Goal: Task Accomplishment & Management: Use online tool/utility

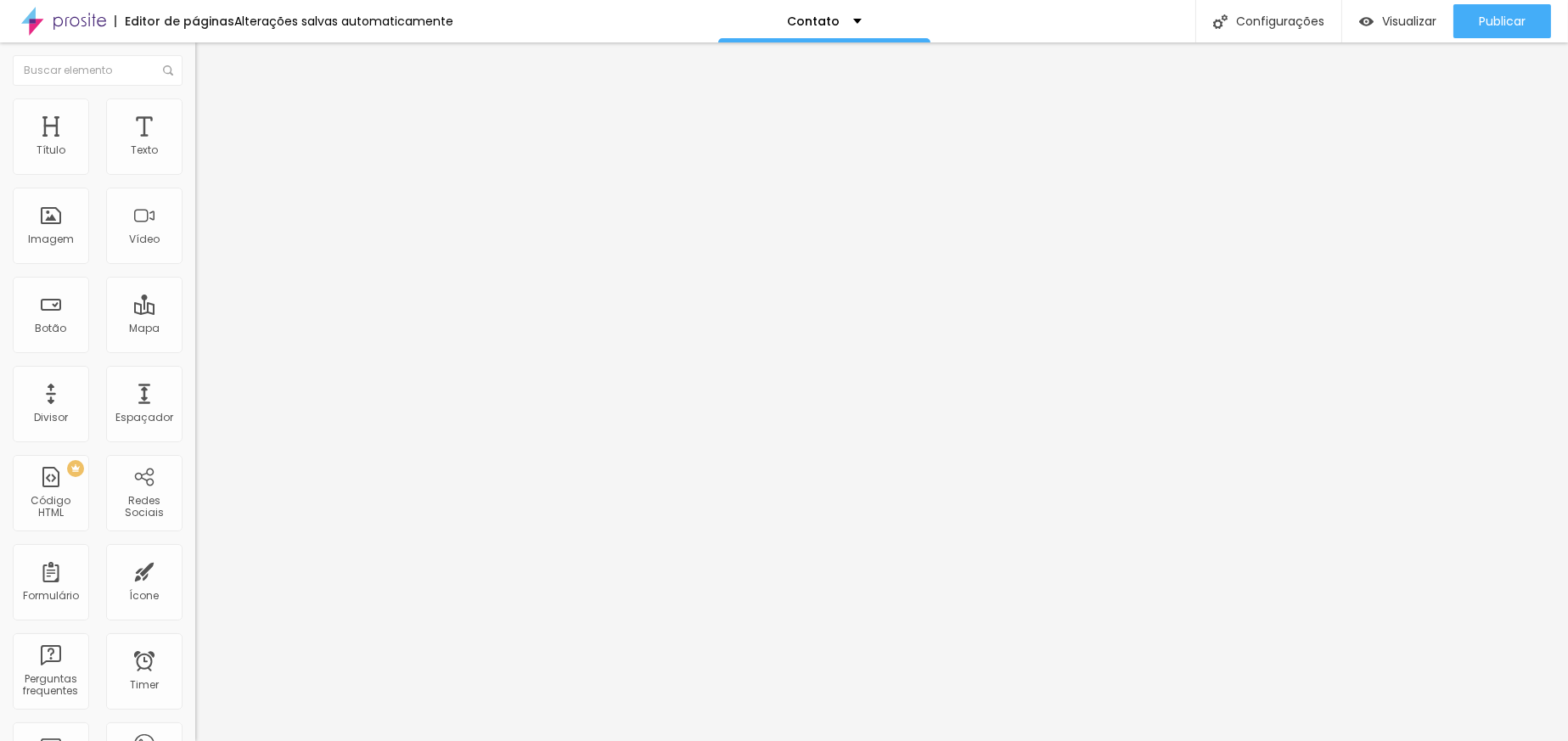
click at [196, 146] on img at bounding box center [200, 141] width 10 height 10
drag, startPoint x: 783, startPoint y: 184, endPoint x: 759, endPoint y: 184, distance: 24.0
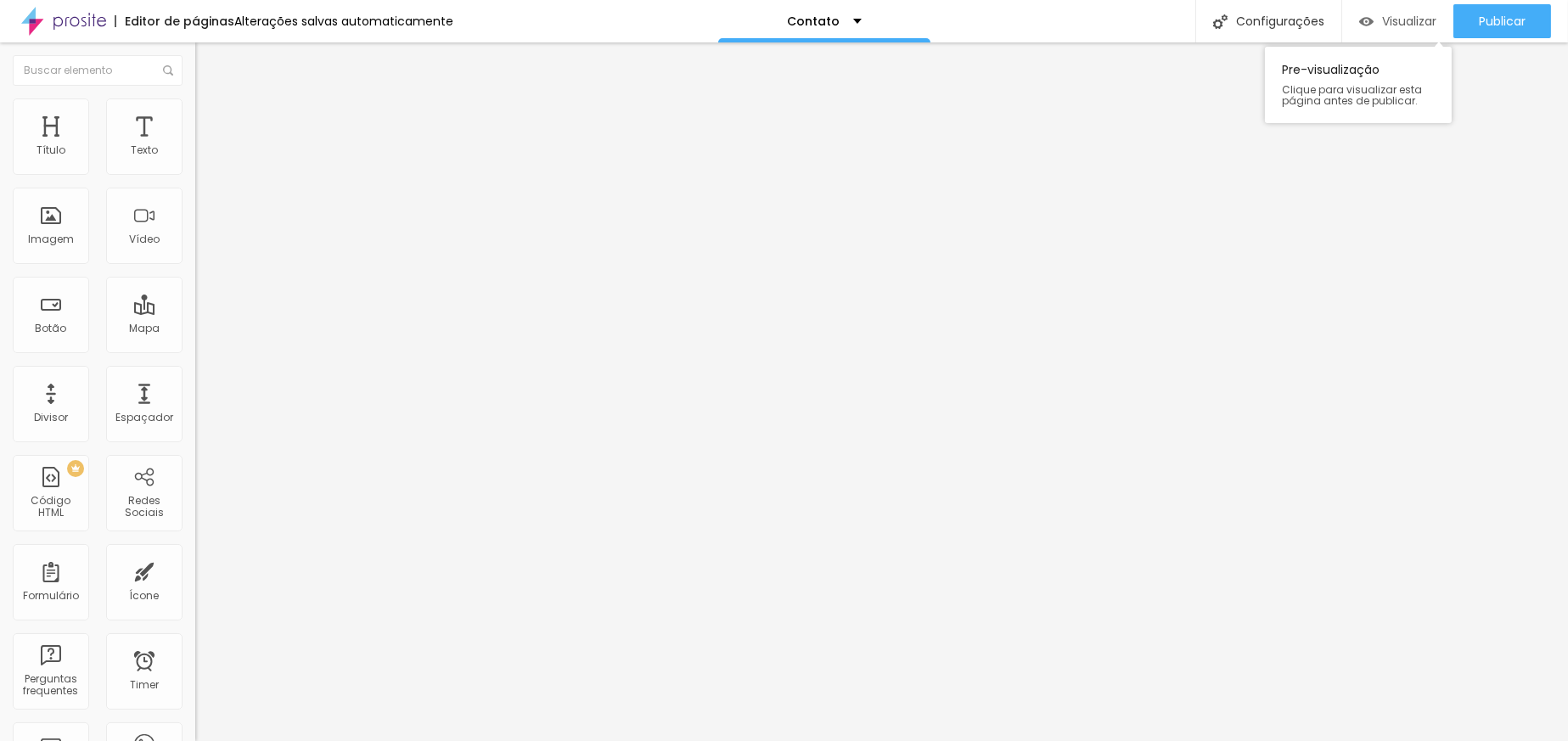
click at [1425, 31] on div "Visualizar" at bounding box center [1398, 21] width 77 height 34
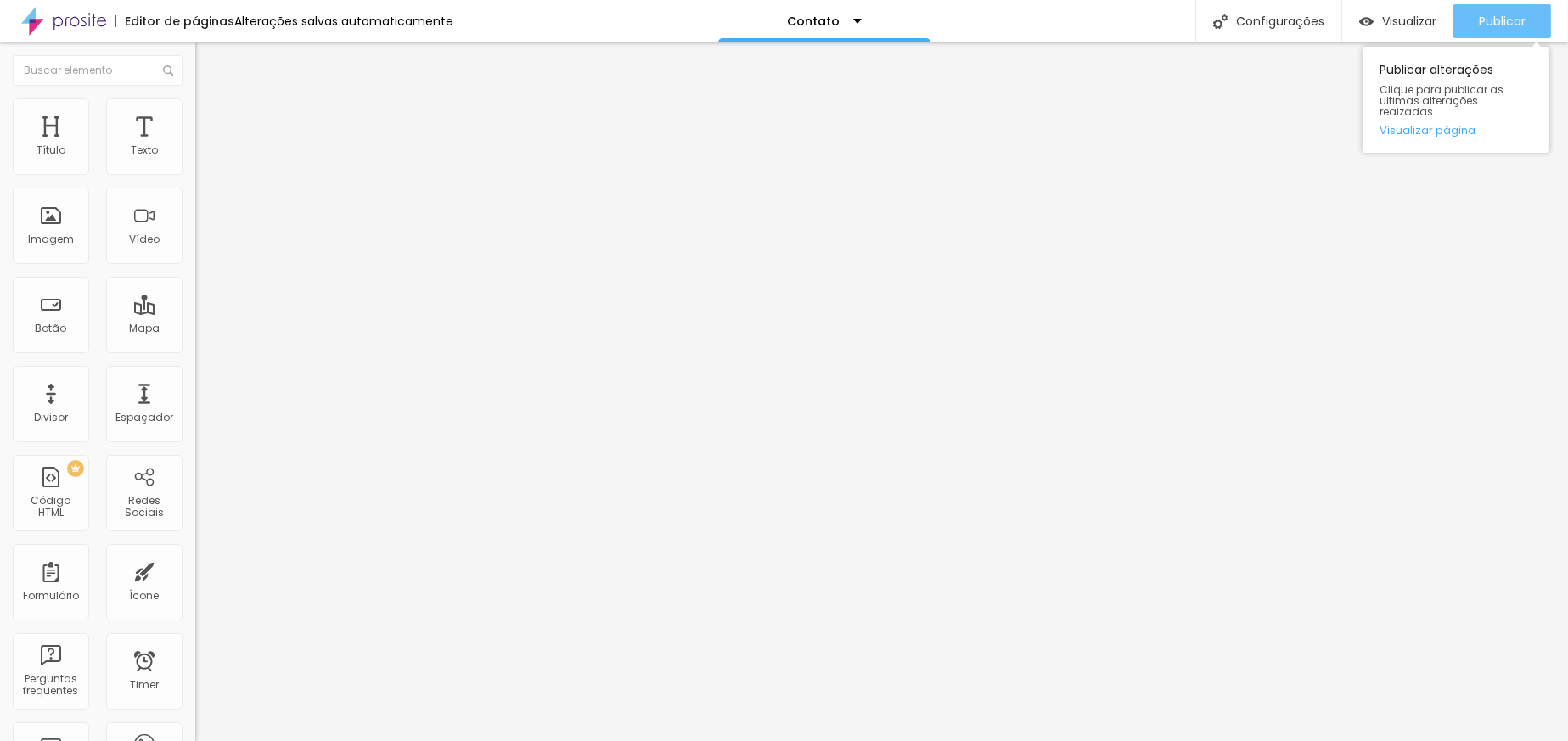
click at [1478, 5] on div "Publicar" at bounding box center [1501, 21] width 47 height 34
click at [196, 146] on img at bounding box center [200, 141] width 10 height 10
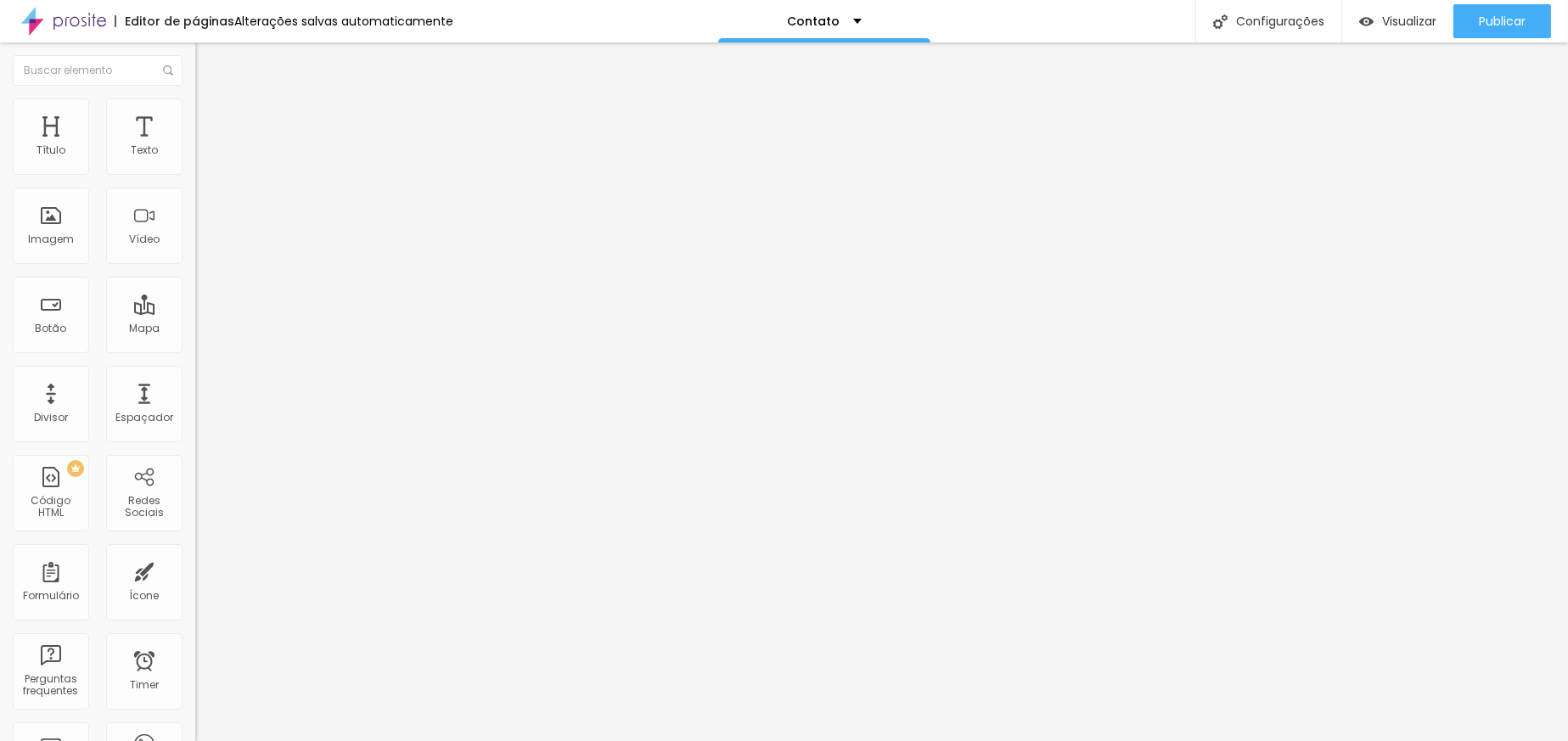
drag, startPoint x: 776, startPoint y: 179, endPoint x: 762, endPoint y: 179, distance: 14.0
click at [196, 148] on div "310 caracteres" at bounding box center [293, 136] width 196 height 22
click at [196, 146] on img at bounding box center [200, 141] width 10 height 10
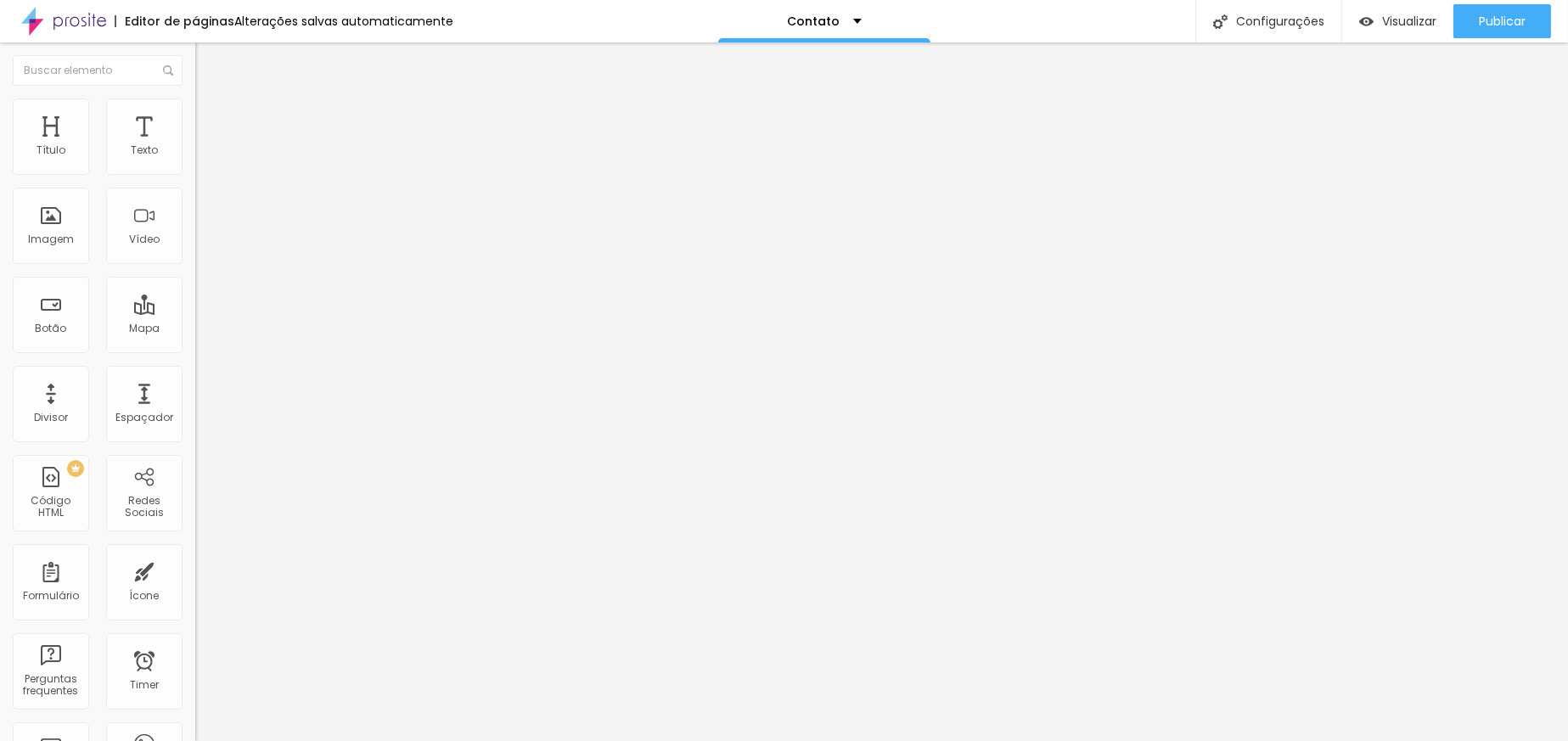
click at [1506, 26] on span "Publicar" at bounding box center [1501, 21] width 47 height 14
click at [185, 192] on div "< div style = "position: relative; width: 100%; height: 120vh; overflow: auto; …" at bounding box center [513, 205] width 656 height 113
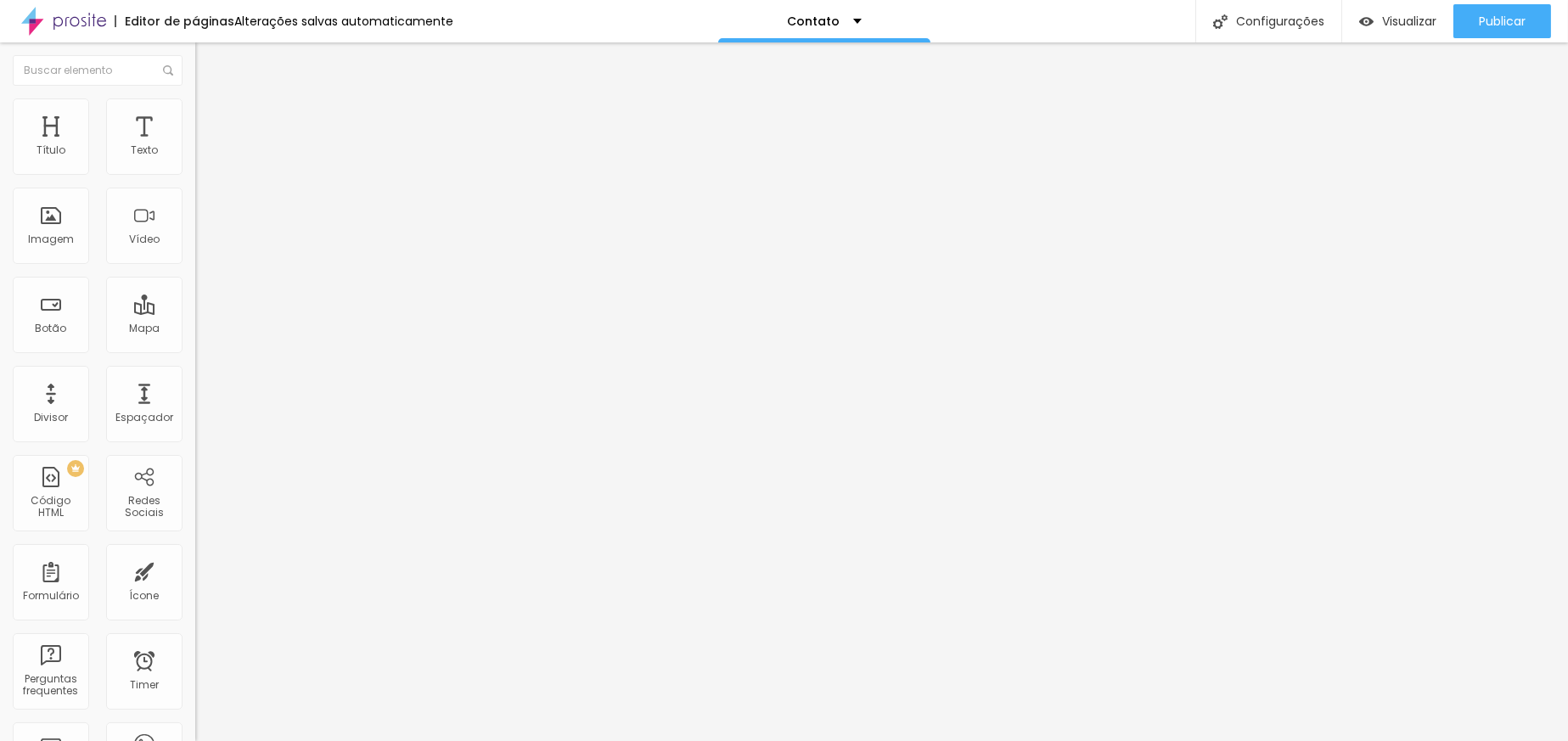
scroll to position [0, 65]
click at [196, 148] on div "308 caracteres" at bounding box center [293, 136] width 196 height 22
click at [196, 146] on img at bounding box center [200, 141] width 10 height 10
click at [885, 740] on div "Código HTML" at bounding box center [784, 754] width 1568 height 26
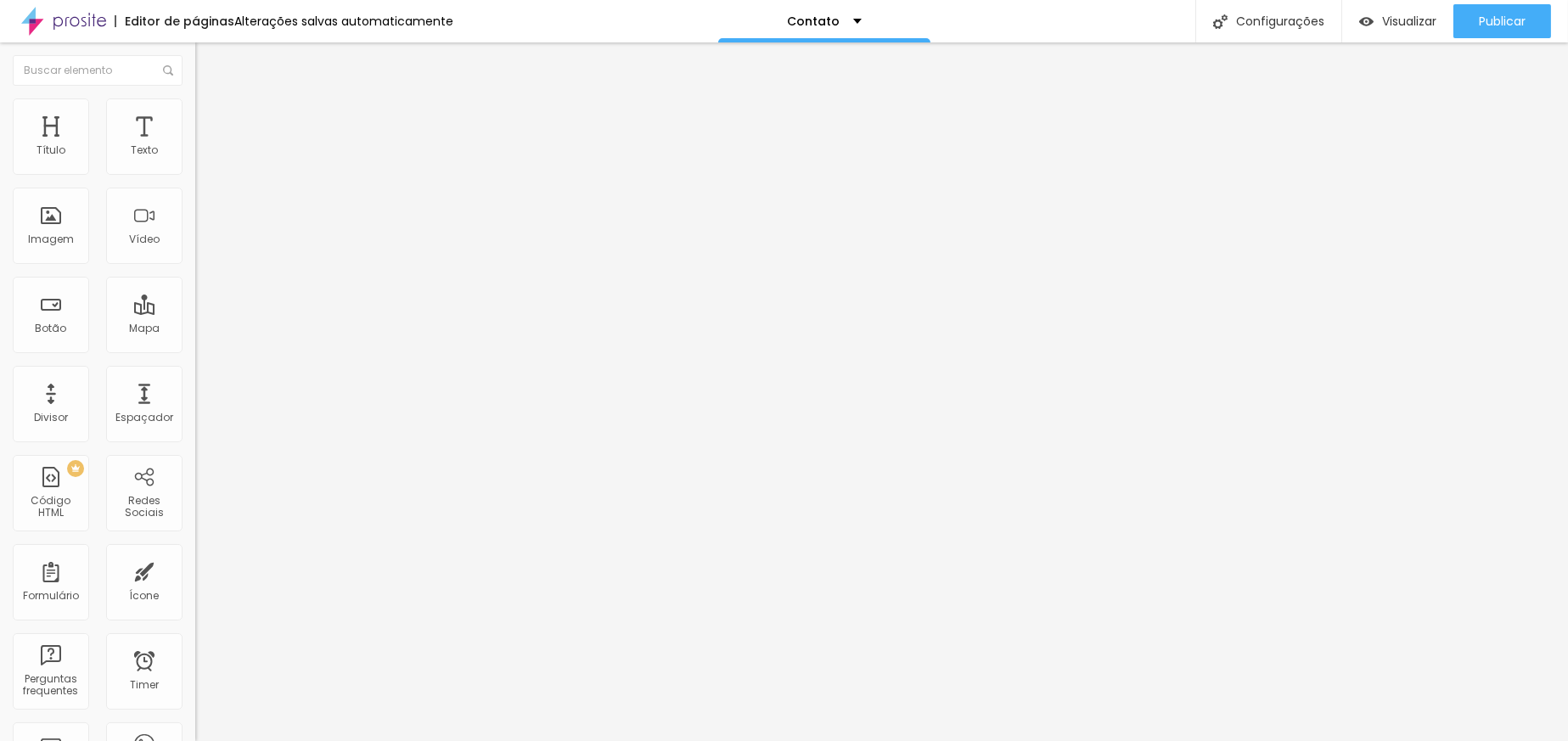
scroll to position [0, 10]
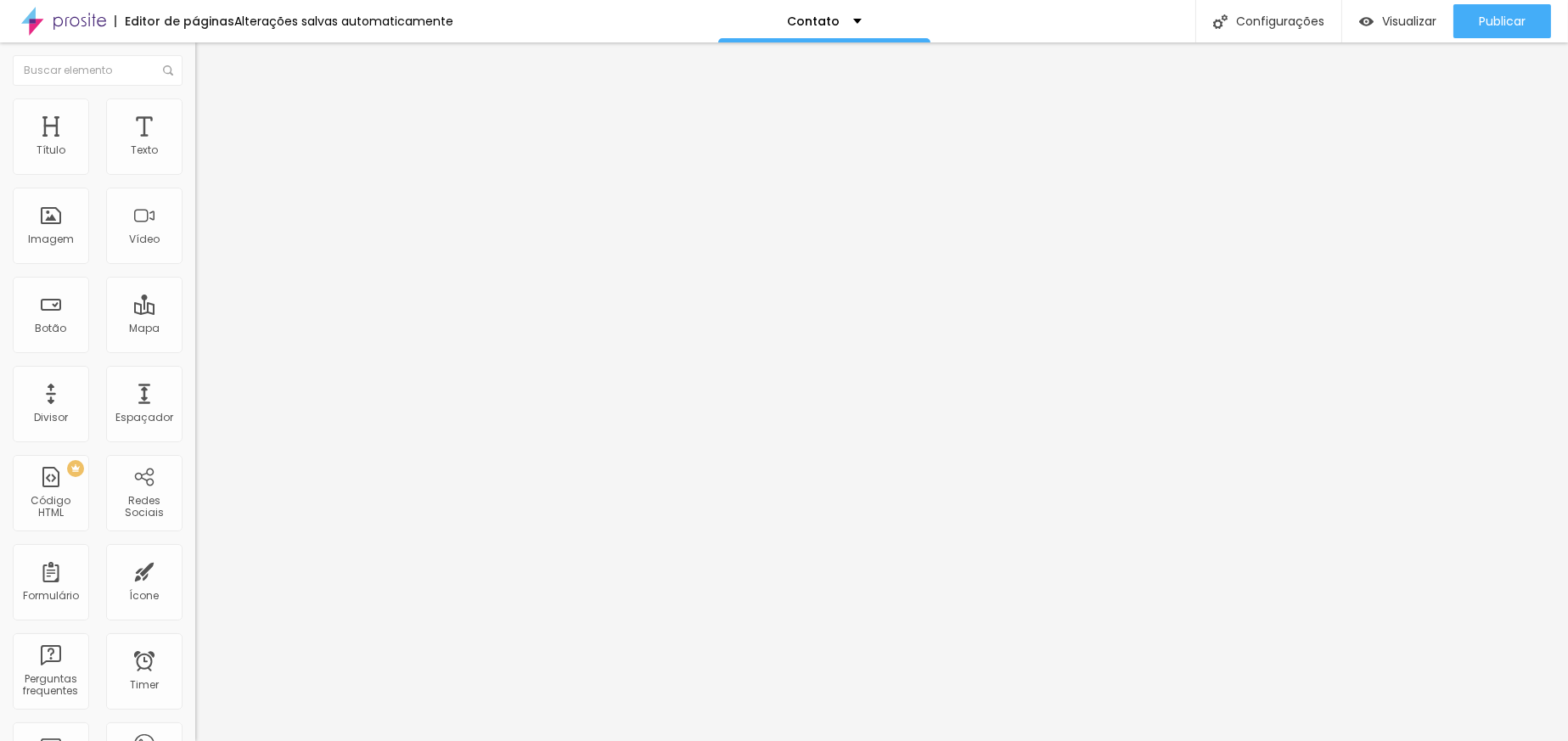
click at [196, 146] on img at bounding box center [200, 141] width 10 height 10
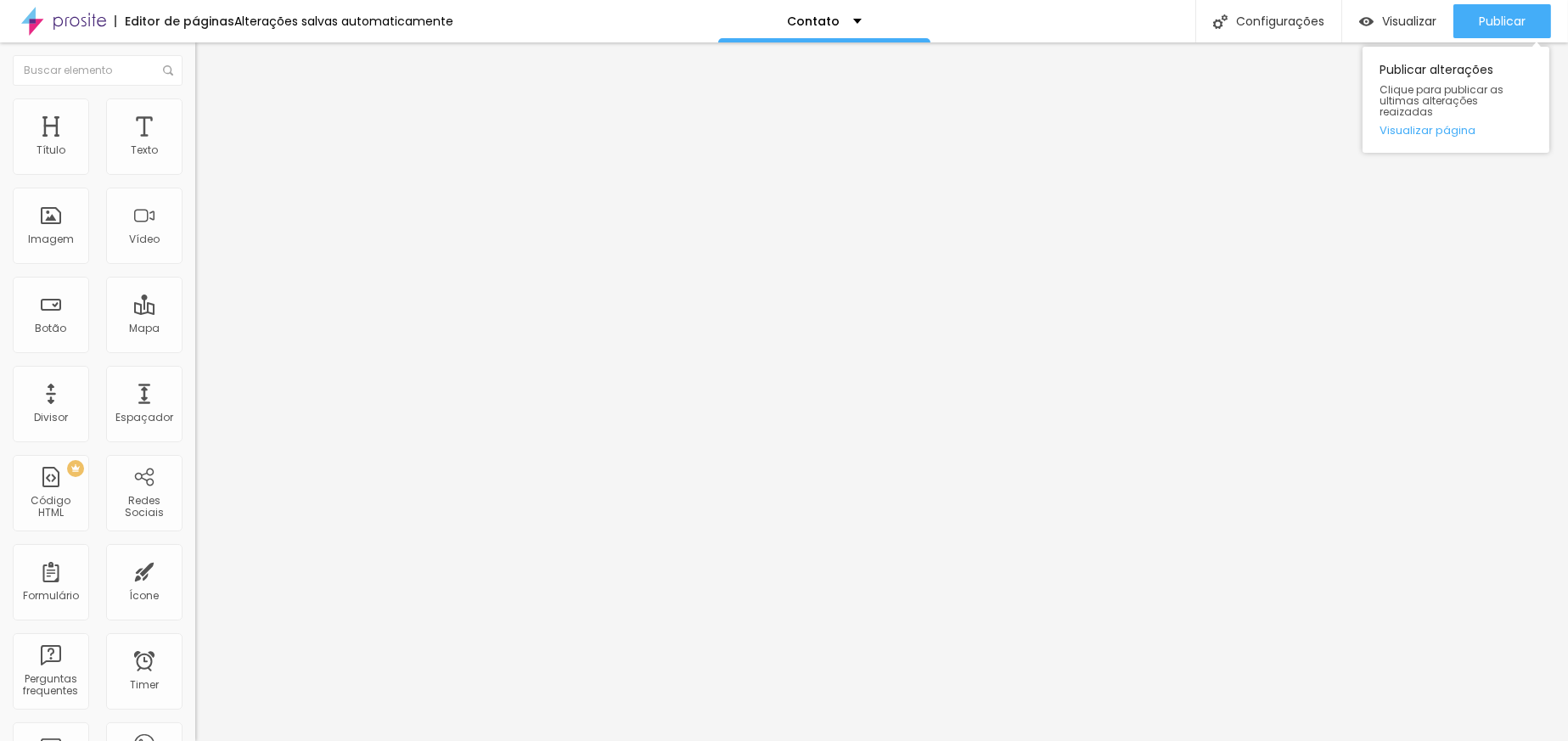
click at [1505, 38] on div "Publicar alterações Clique para publicar as ultimas alterações reaizadas Visual…" at bounding box center [1456, 95] width 187 height 114
click at [1502, 17] on span "Publicar" at bounding box center [1501, 21] width 47 height 14
click at [196, 148] on div "328 caracteres" at bounding box center [293, 136] width 196 height 22
click at [196, 146] on img at bounding box center [200, 141] width 10 height 10
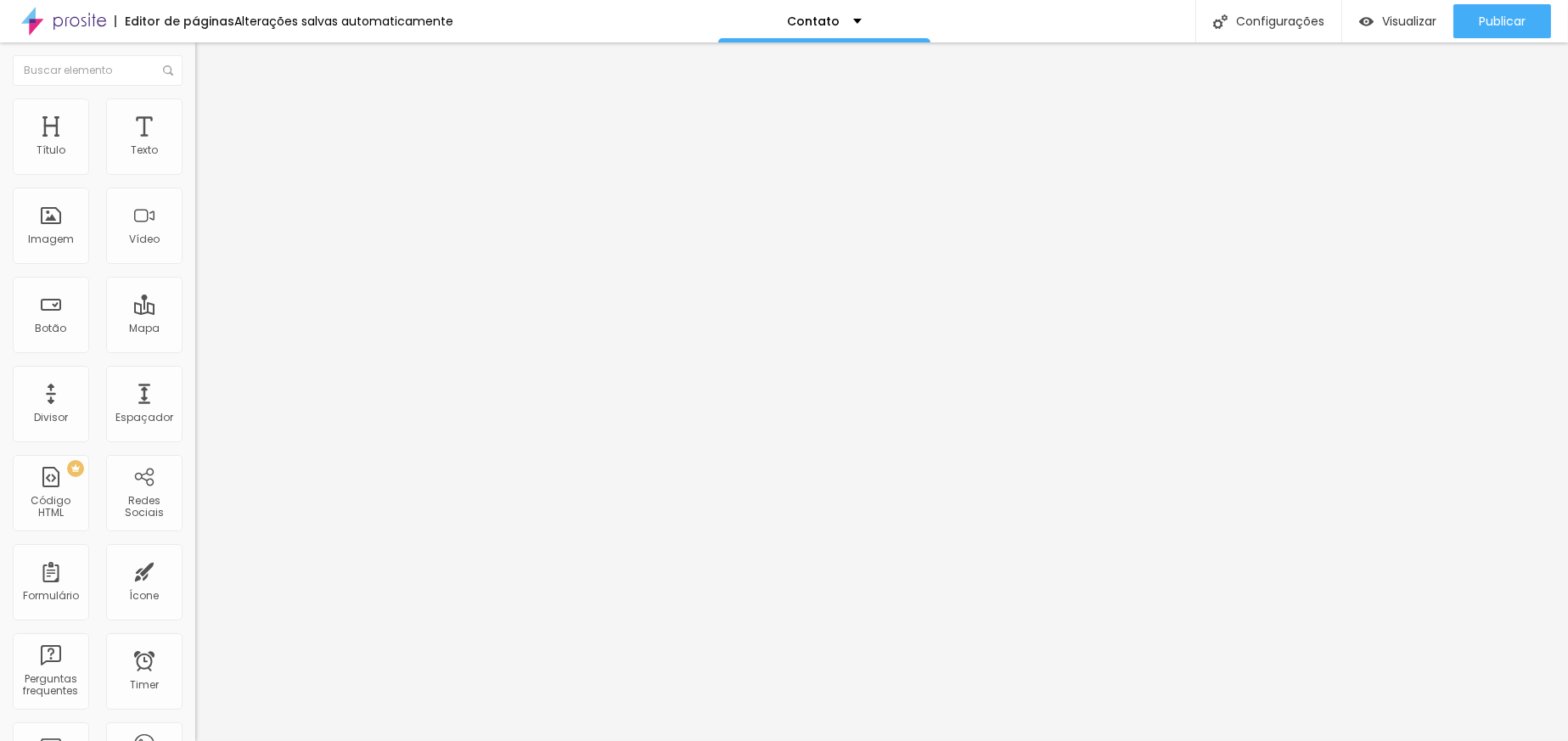
click at [196, 146] on img at bounding box center [200, 141] width 10 height 10
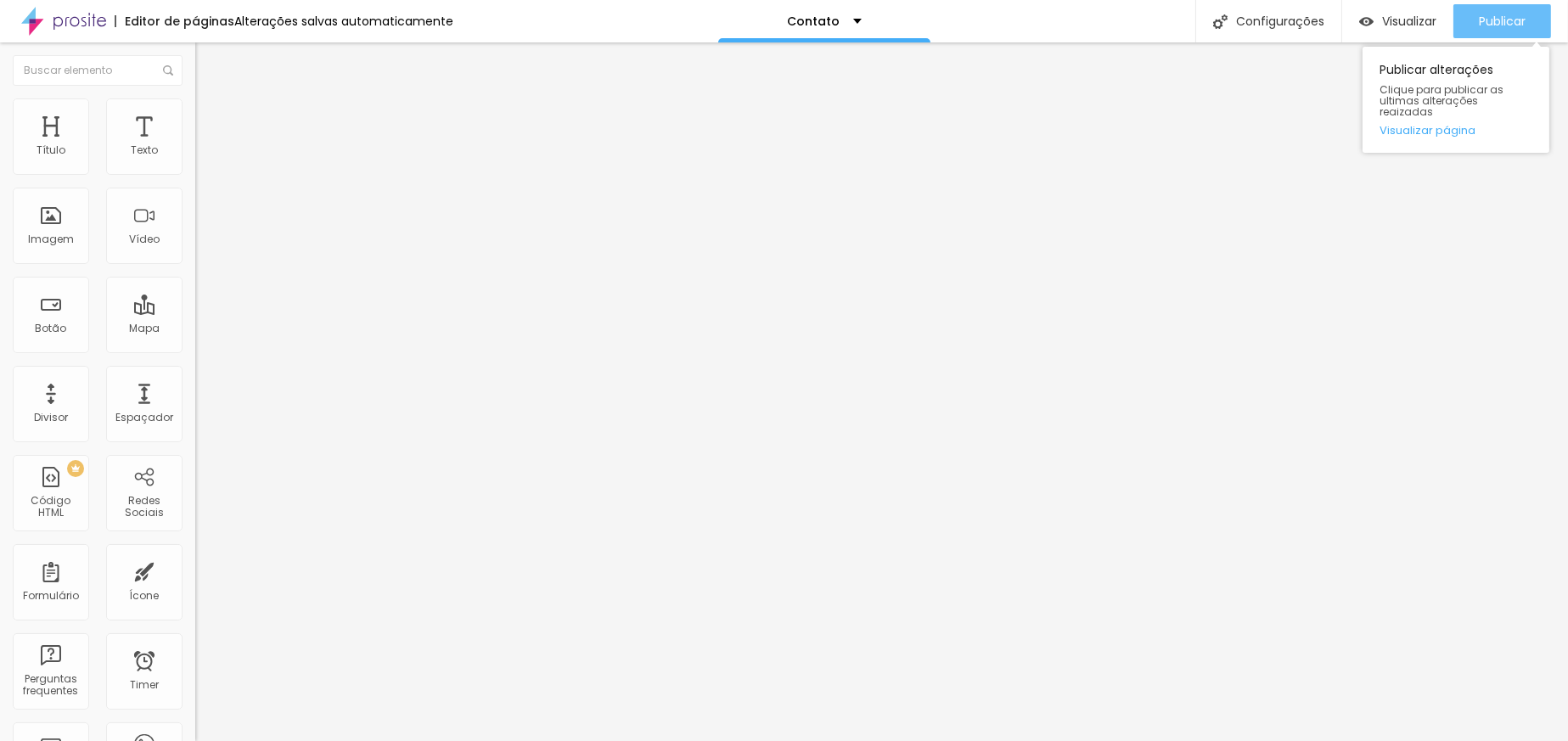
click at [1523, 30] on div "Publicar" at bounding box center [1501, 21] width 47 height 34
click at [1490, 22] on span "Publicar" at bounding box center [1501, 21] width 47 height 14
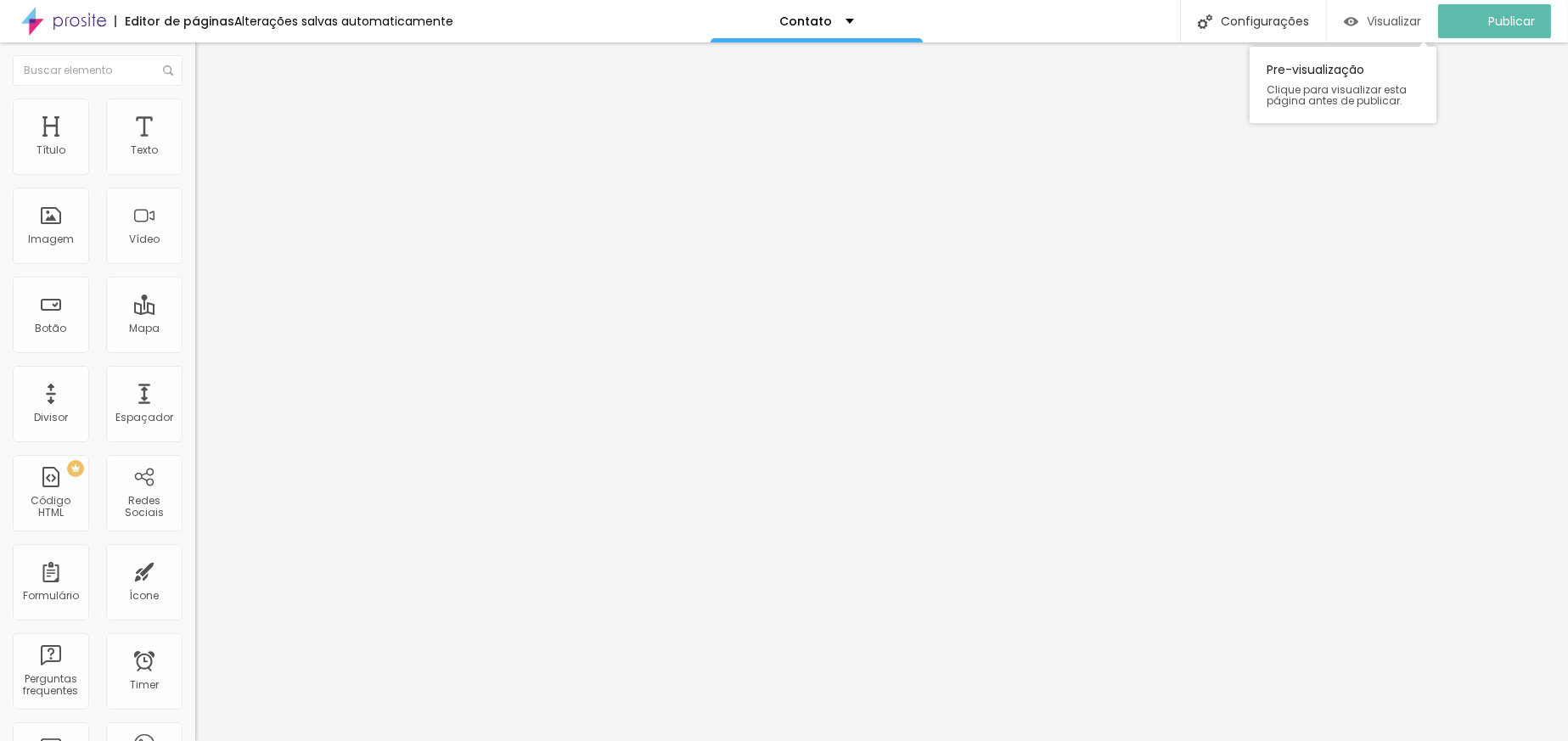
click at [1415, 19] on span "Visualizar" at bounding box center [1393, 21] width 54 height 14
click at [196, 146] on img at bounding box center [200, 141] width 10 height 10
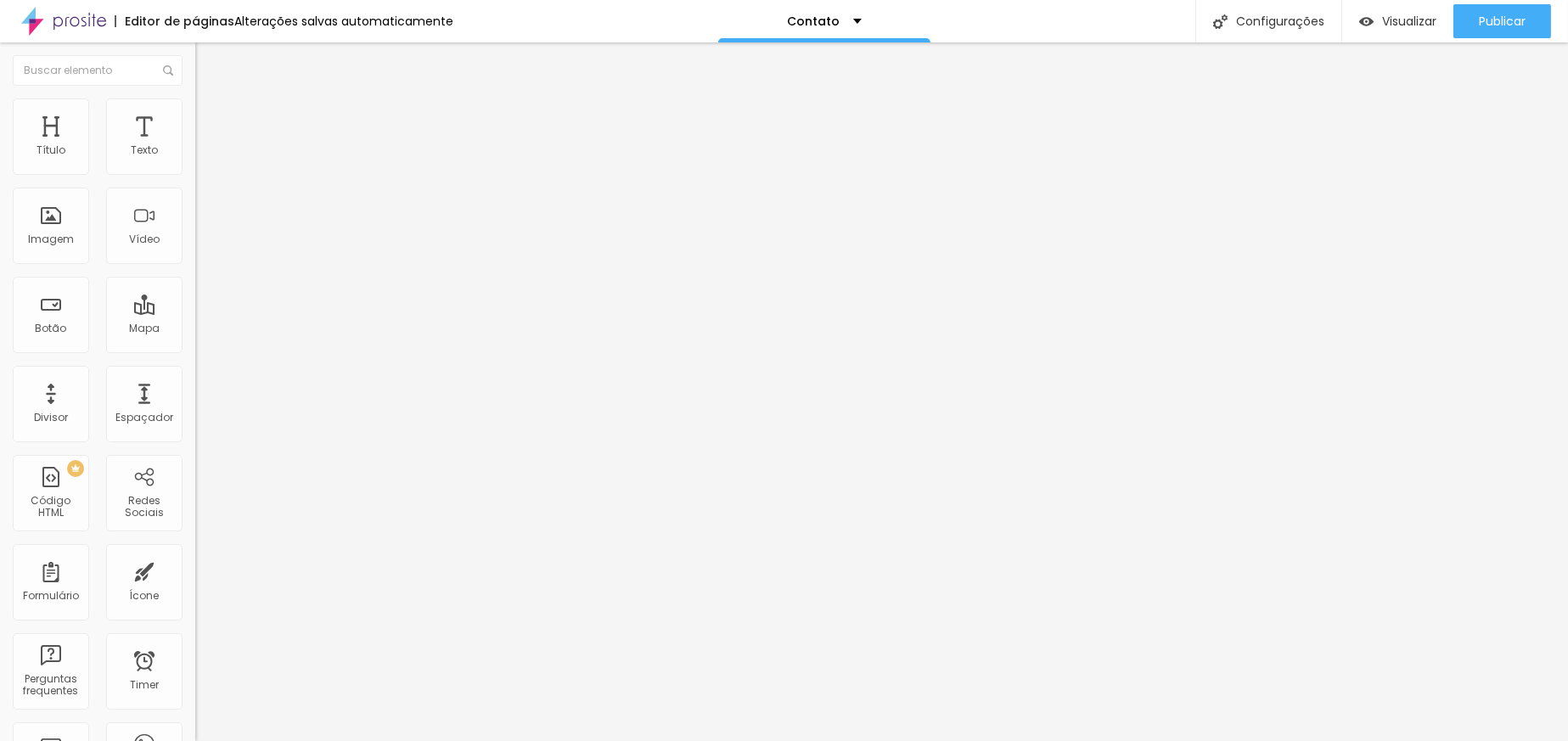
click at [1540, 20] on button "Publicar" at bounding box center [1502, 21] width 98 height 34
click at [196, 125] on div "Código HTML" at bounding box center [293, 120] width 196 height 10
click at [196, 146] on img at bounding box center [200, 141] width 10 height 10
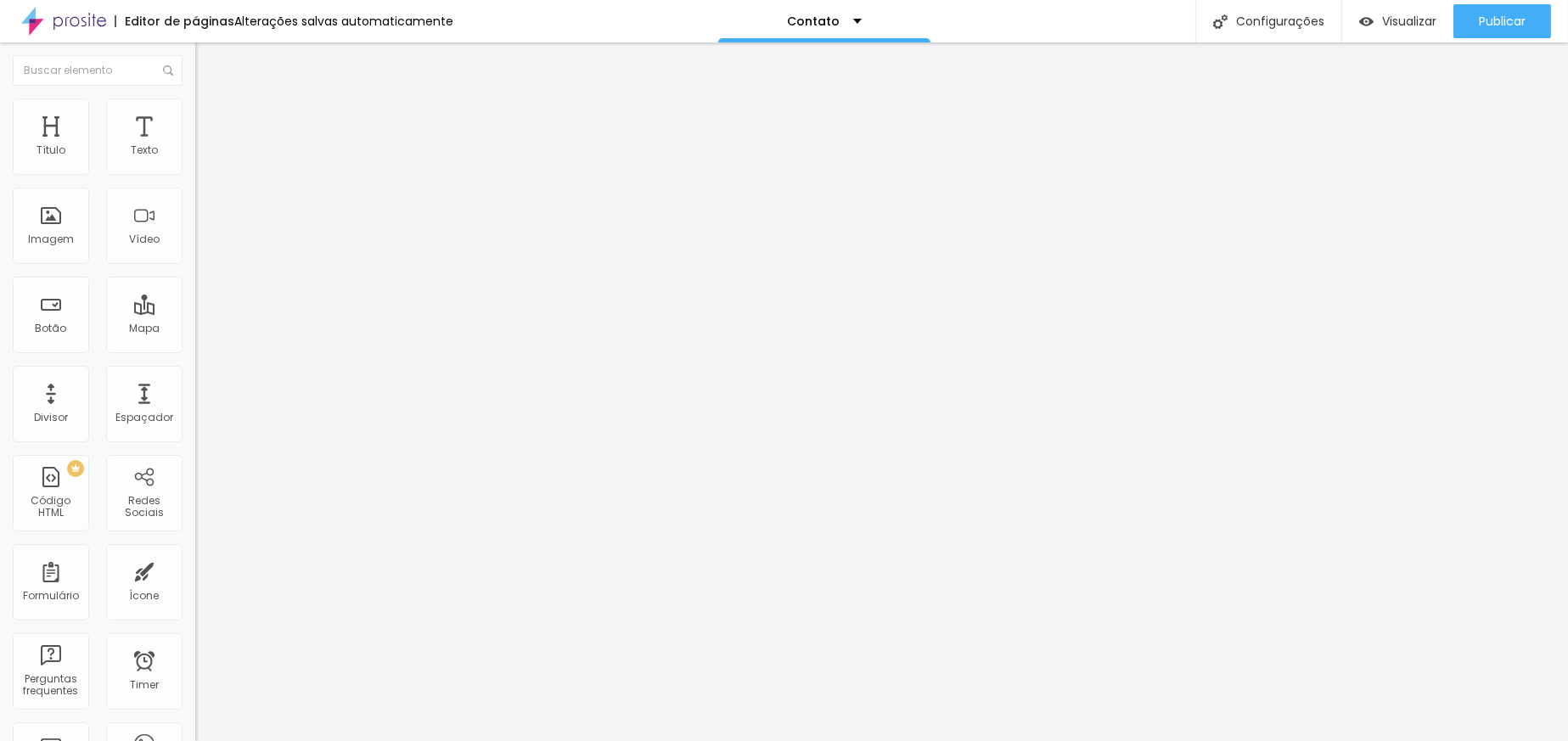
click at [1500, 26] on span "Publicar" at bounding box center [1501, 21] width 47 height 14
click at [1390, 20] on span "Visualizar" at bounding box center [1393, 21] width 54 height 14
click at [196, 148] on div "324 caracteres" at bounding box center [293, 136] width 196 height 22
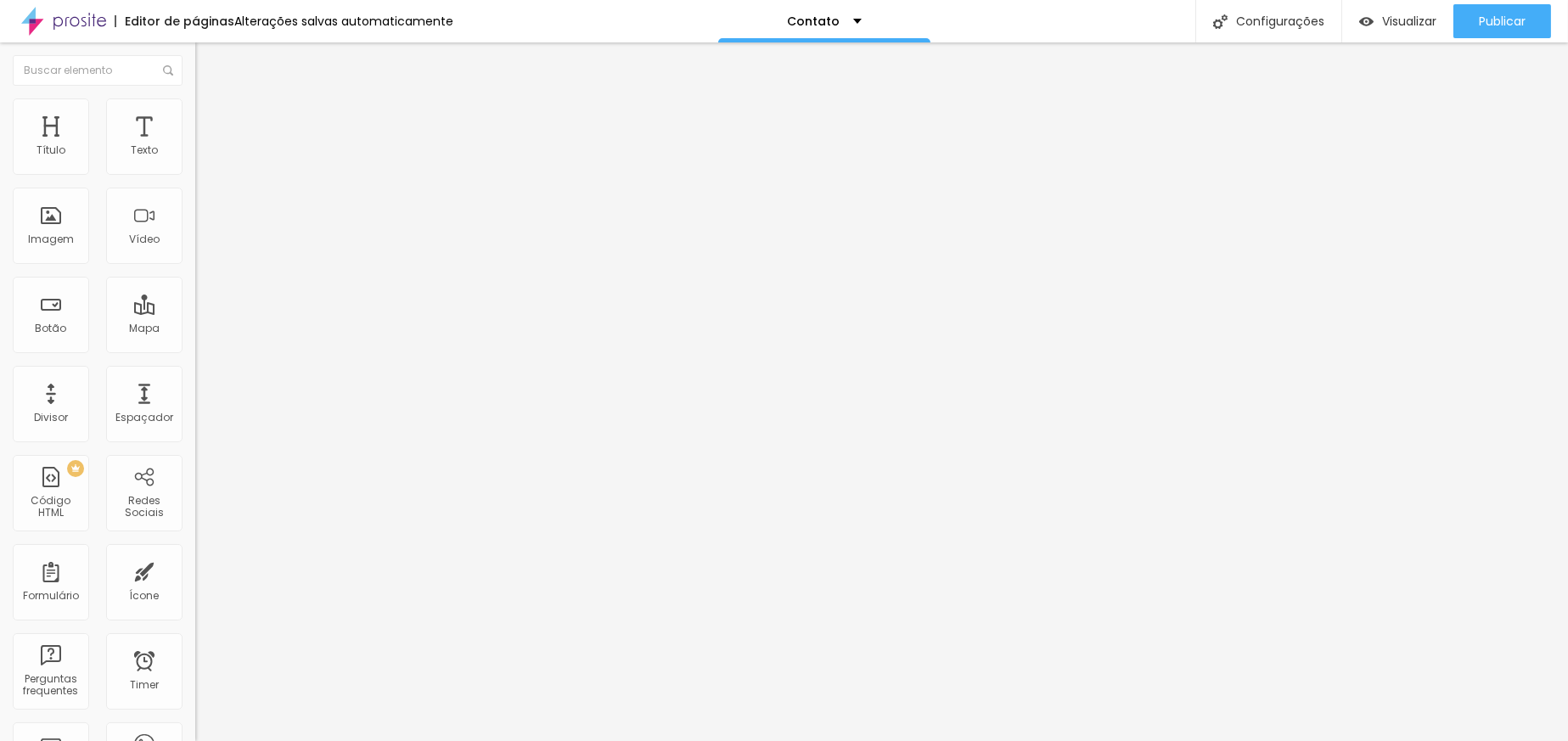
click at [196, 146] on img at bounding box center [200, 141] width 10 height 10
click at [196, 148] on div "< div style = "position: relative; width: 100%; height: 120vh; overflow: auto; …" at bounding box center [293, 148] width 196 height 0
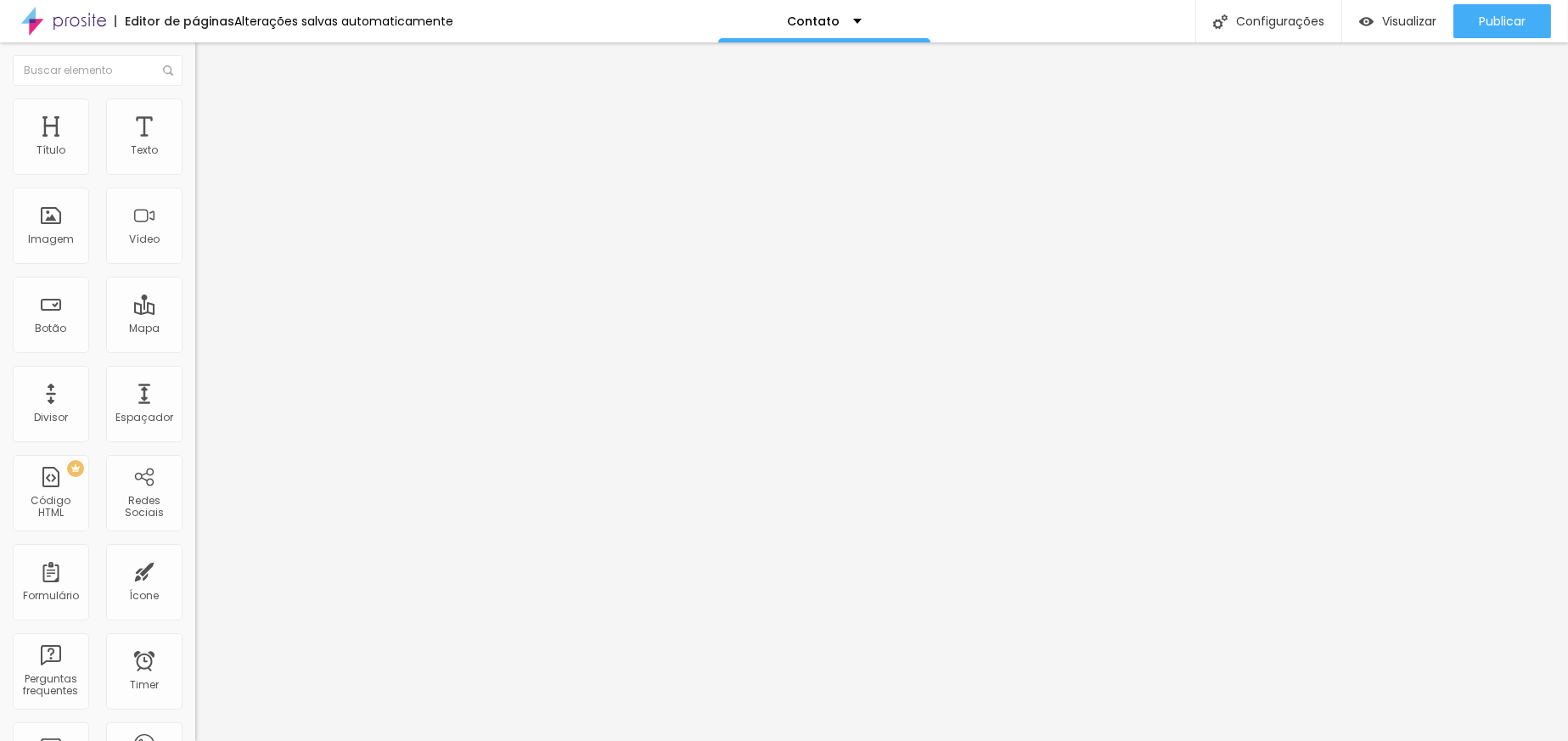
click at [196, 146] on img at bounding box center [200, 141] width 10 height 10
drag, startPoint x: 764, startPoint y: 182, endPoint x: 741, endPoint y: 200, distance: 29.2
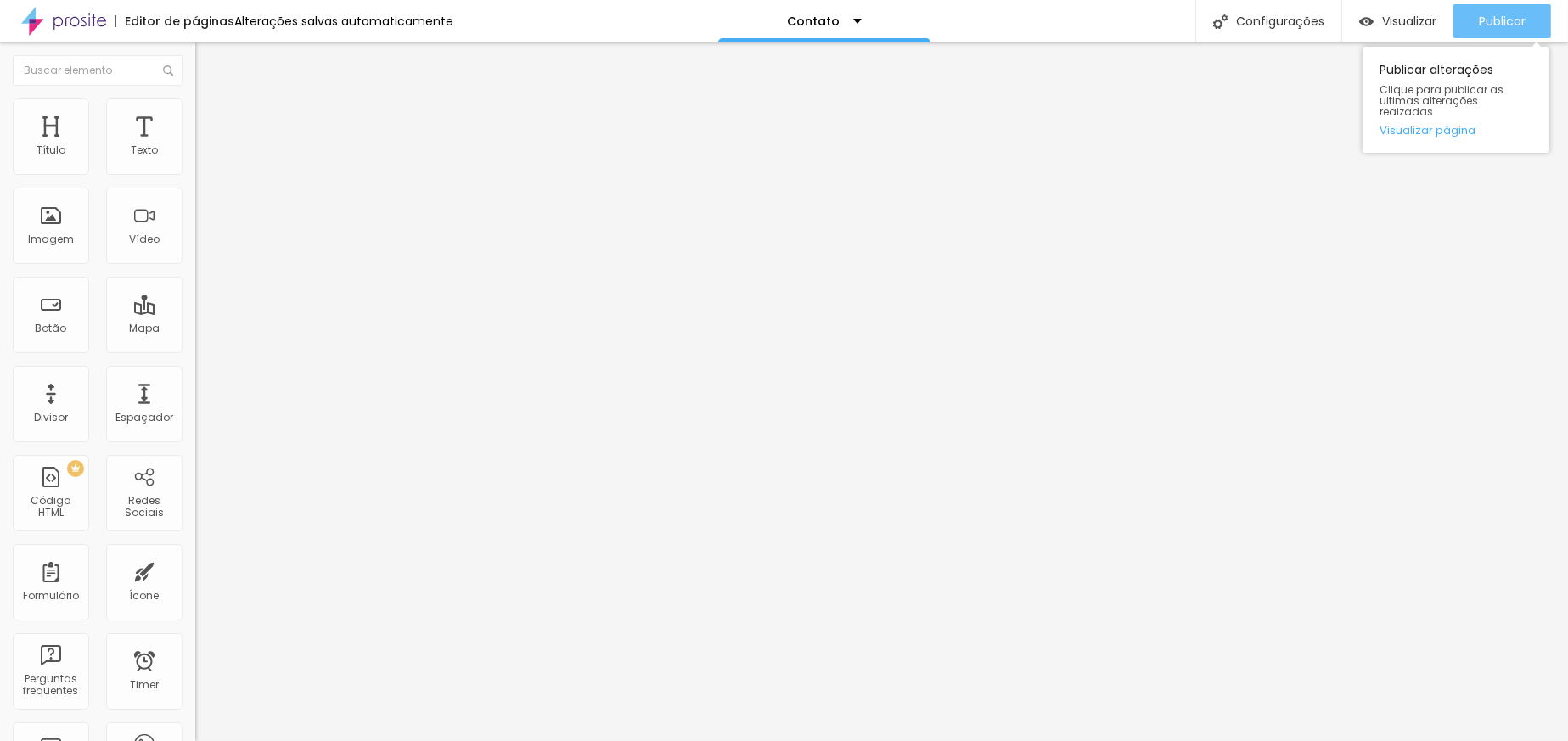
click at [1508, 17] on span "Publicar" at bounding box center [1501, 21] width 47 height 14
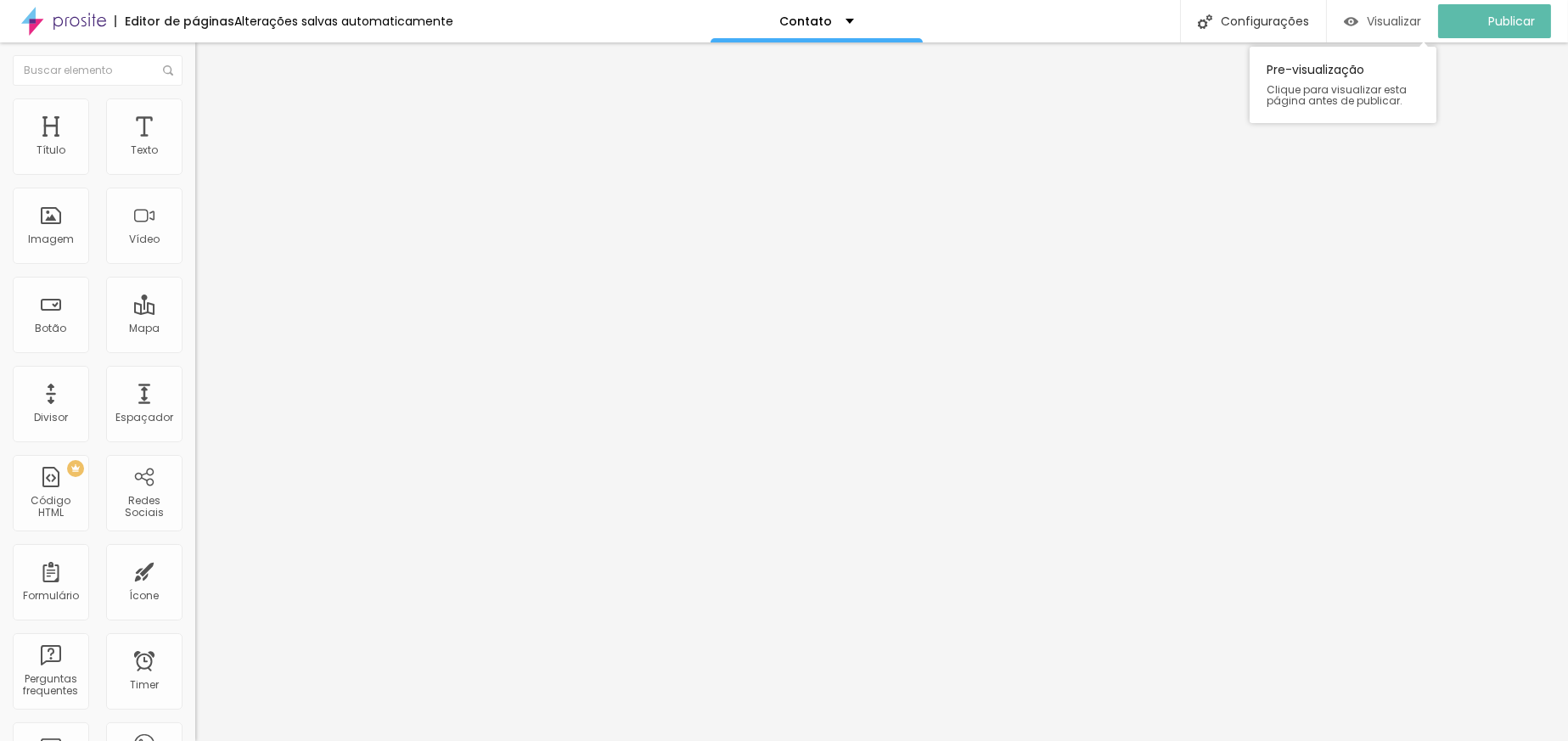
click at [1379, 6] on div "Visualizar" at bounding box center [1382, 21] width 77 height 34
click at [196, 114] on li "Avançado" at bounding box center [293, 107] width 196 height 17
click at [196, 97] on img at bounding box center [203, 89] width 16 height 16
click at [196, 148] on div "Código HTML 327 caracteres < div style = "position: relative; width: 100%; heig…" at bounding box center [293, 131] width 196 height 32
click at [196, 148] on div "327 caracteres" at bounding box center [293, 136] width 196 height 22
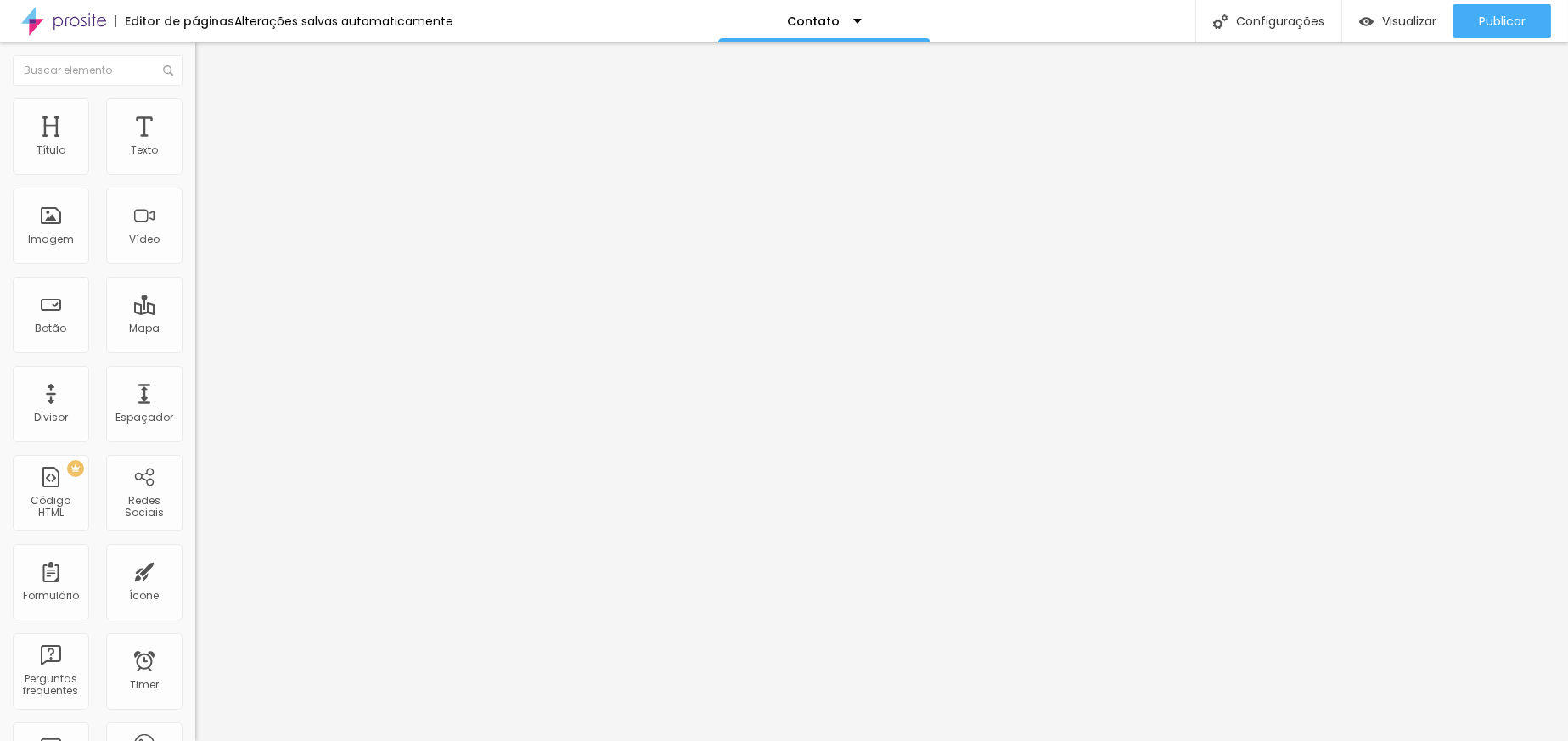
click at [196, 148] on div at bounding box center [293, 142] width 196 height 12
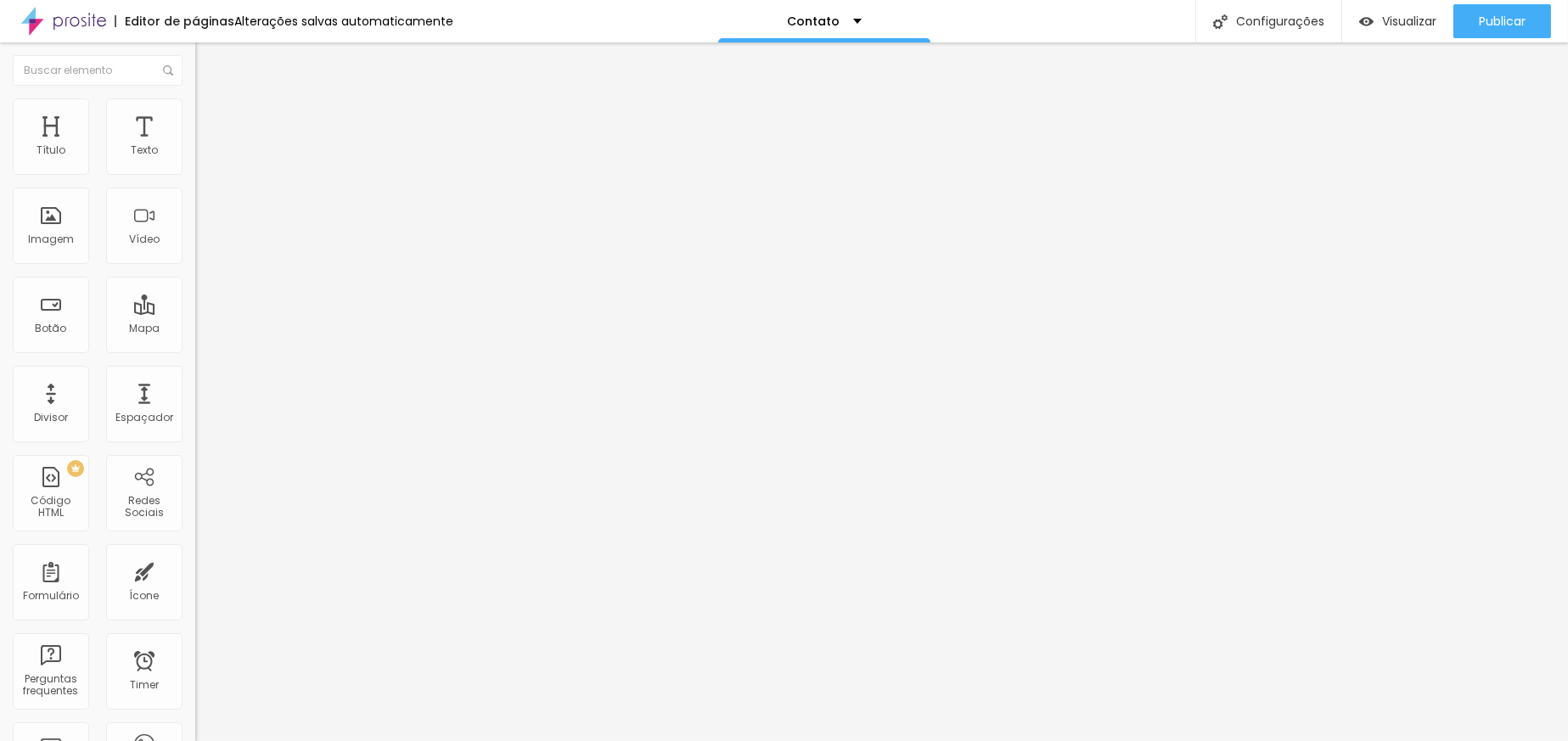
drag, startPoint x: 479, startPoint y: 160, endPoint x: 1125, endPoint y: 162, distance: 646.0
click at [1497, 27] on span "Publicar" at bounding box center [1501, 21] width 47 height 14
click at [1387, 27] on span "Visualizar" at bounding box center [1409, 21] width 54 height 14
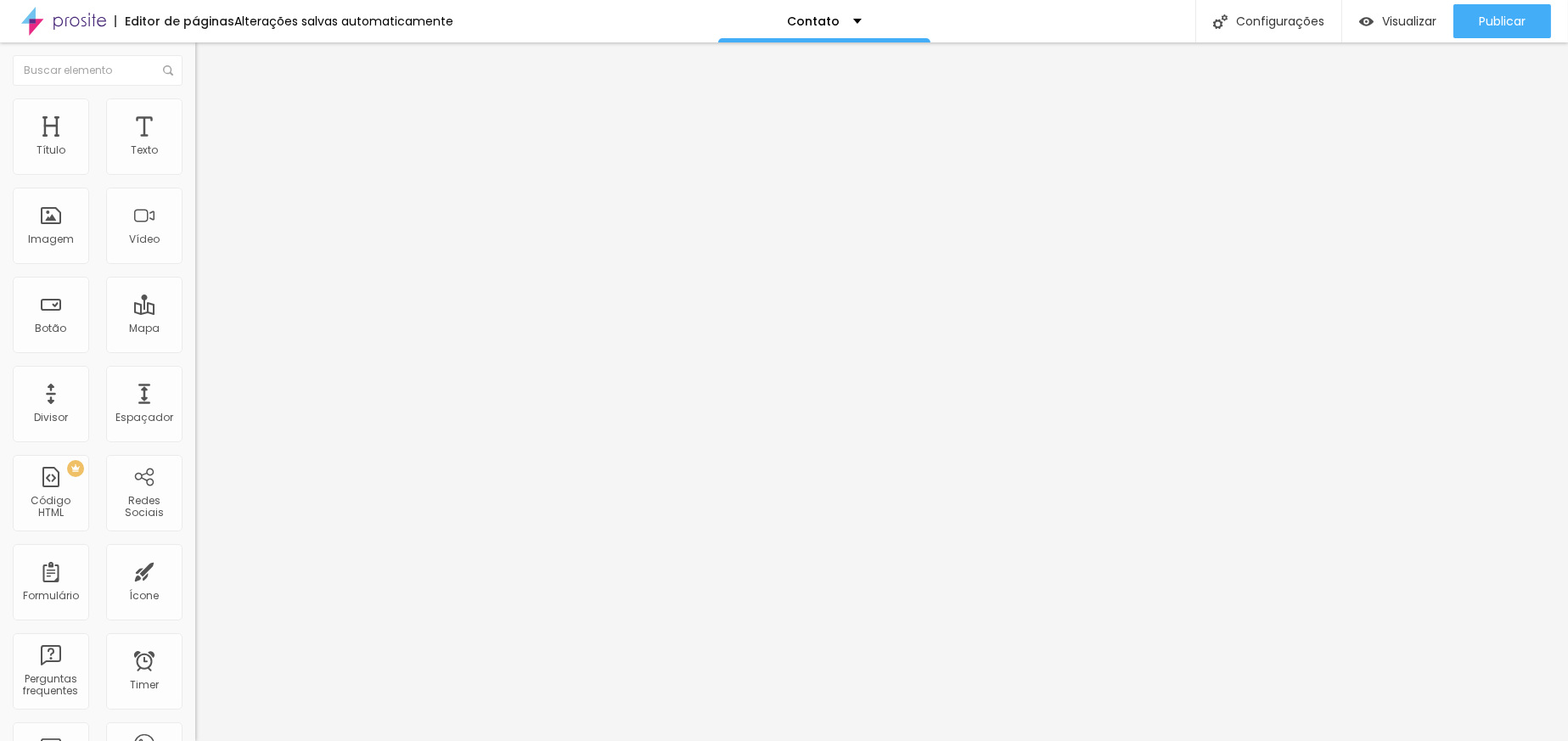
click at [196, 146] on img at bounding box center [200, 141] width 10 height 10
paste textarea
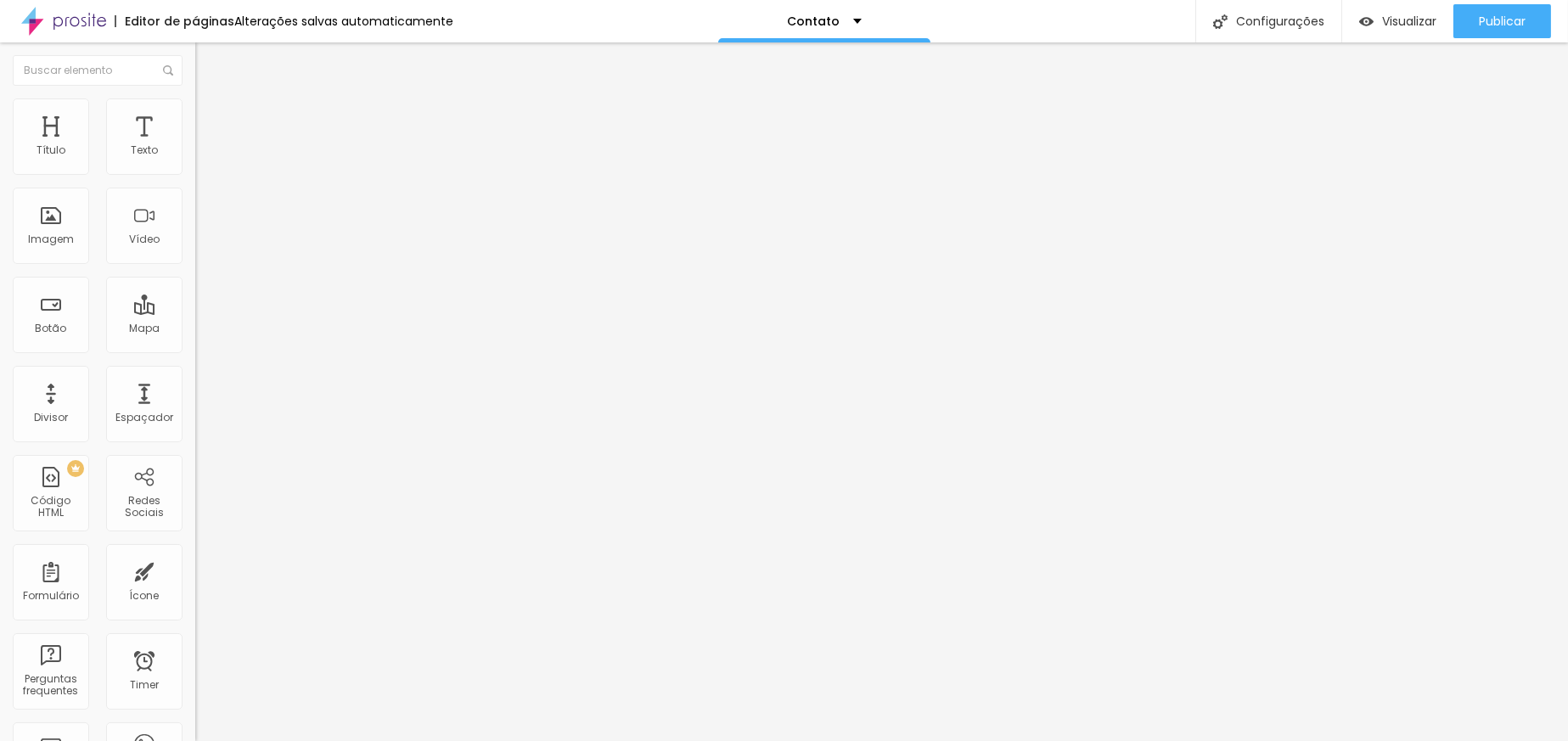
drag, startPoint x: 567, startPoint y: 197, endPoint x: 469, endPoint y: 174, distance: 100.7
drag, startPoint x: 567, startPoint y: 206, endPoint x: 473, endPoint y: 174, distance: 99.3
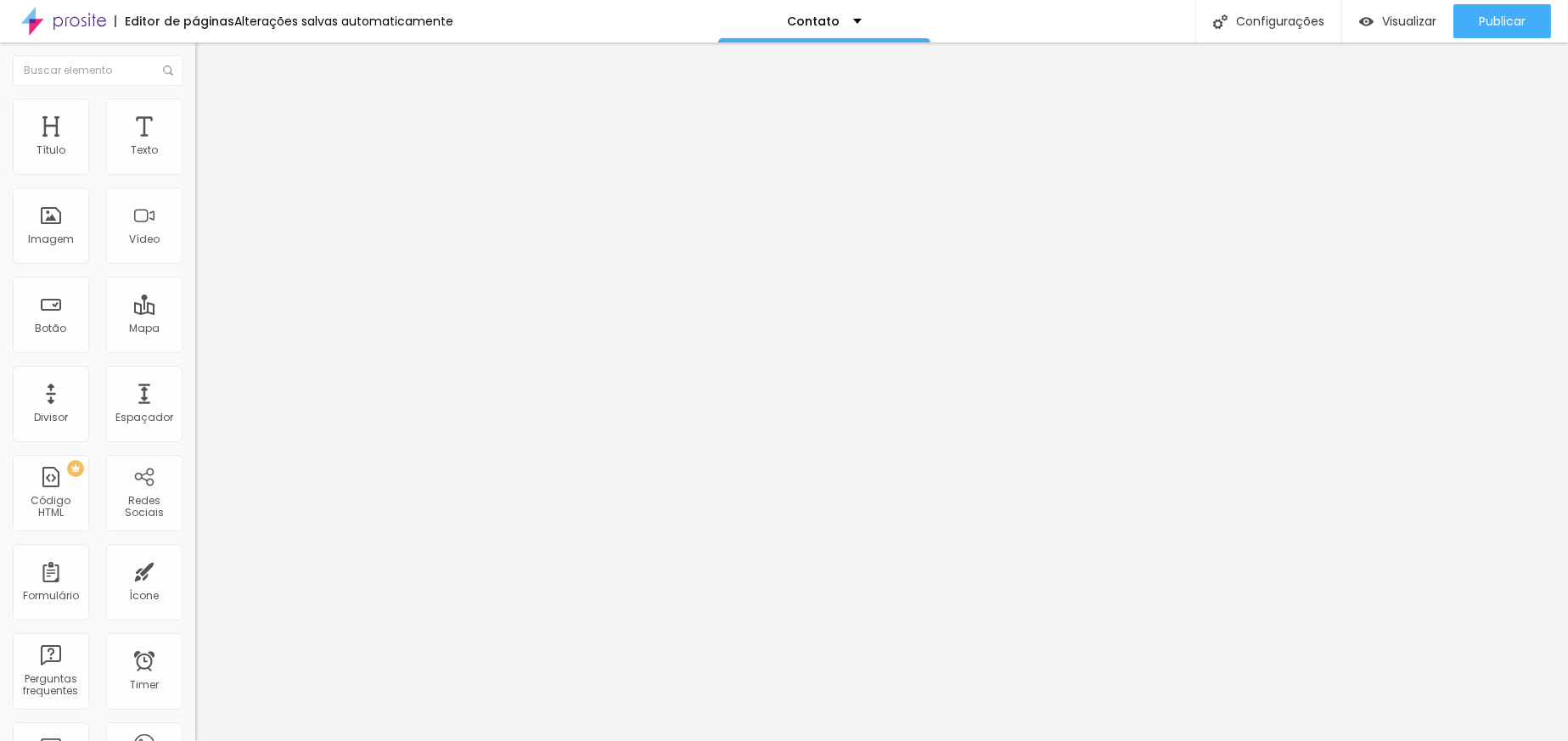
drag, startPoint x: 581, startPoint y: 212, endPoint x: 483, endPoint y: 175, distance: 104.8
drag, startPoint x: 591, startPoint y: 209, endPoint x: 468, endPoint y: 169, distance: 129.3
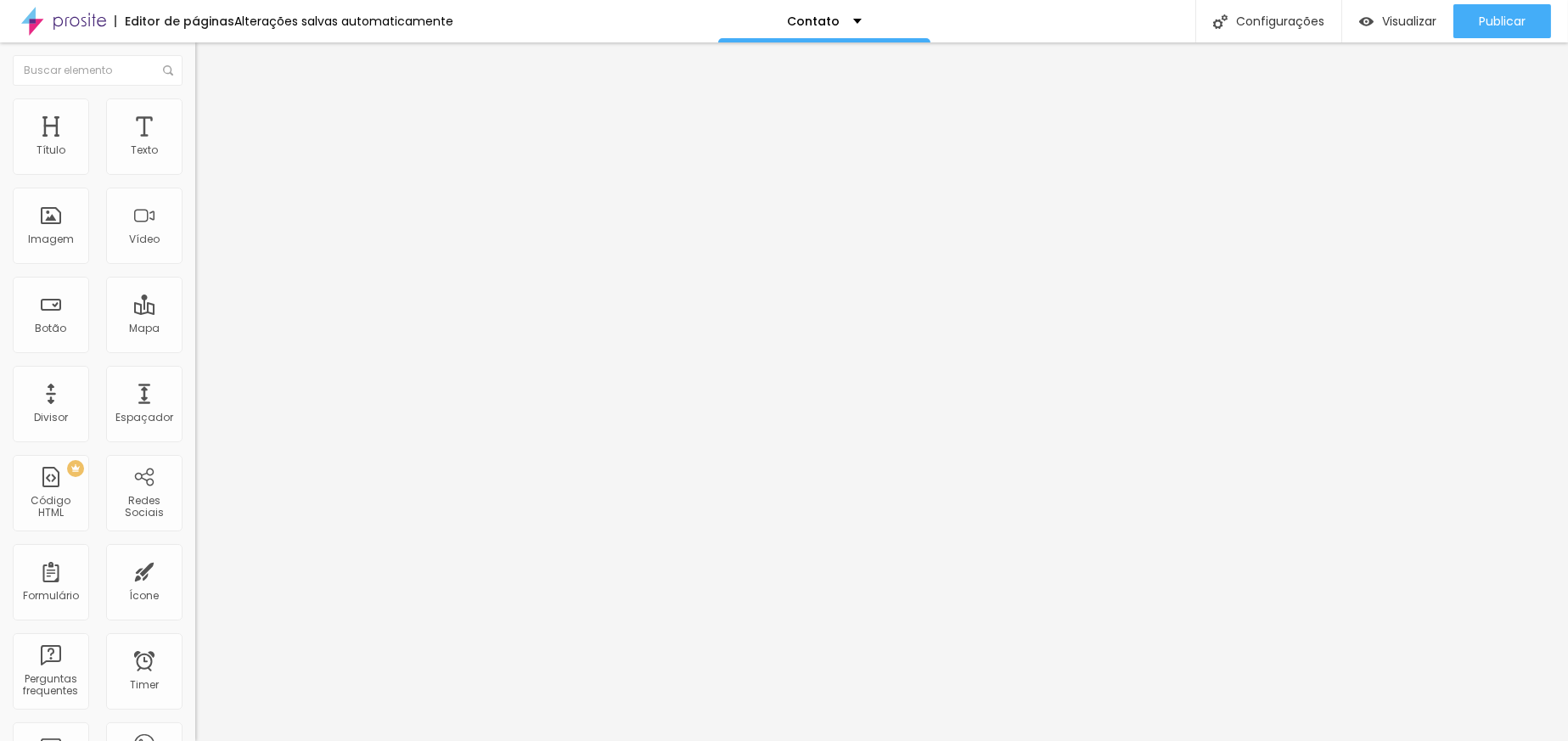
drag, startPoint x: 666, startPoint y: 196, endPoint x: 467, endPoint y: 179, distance: 199.7
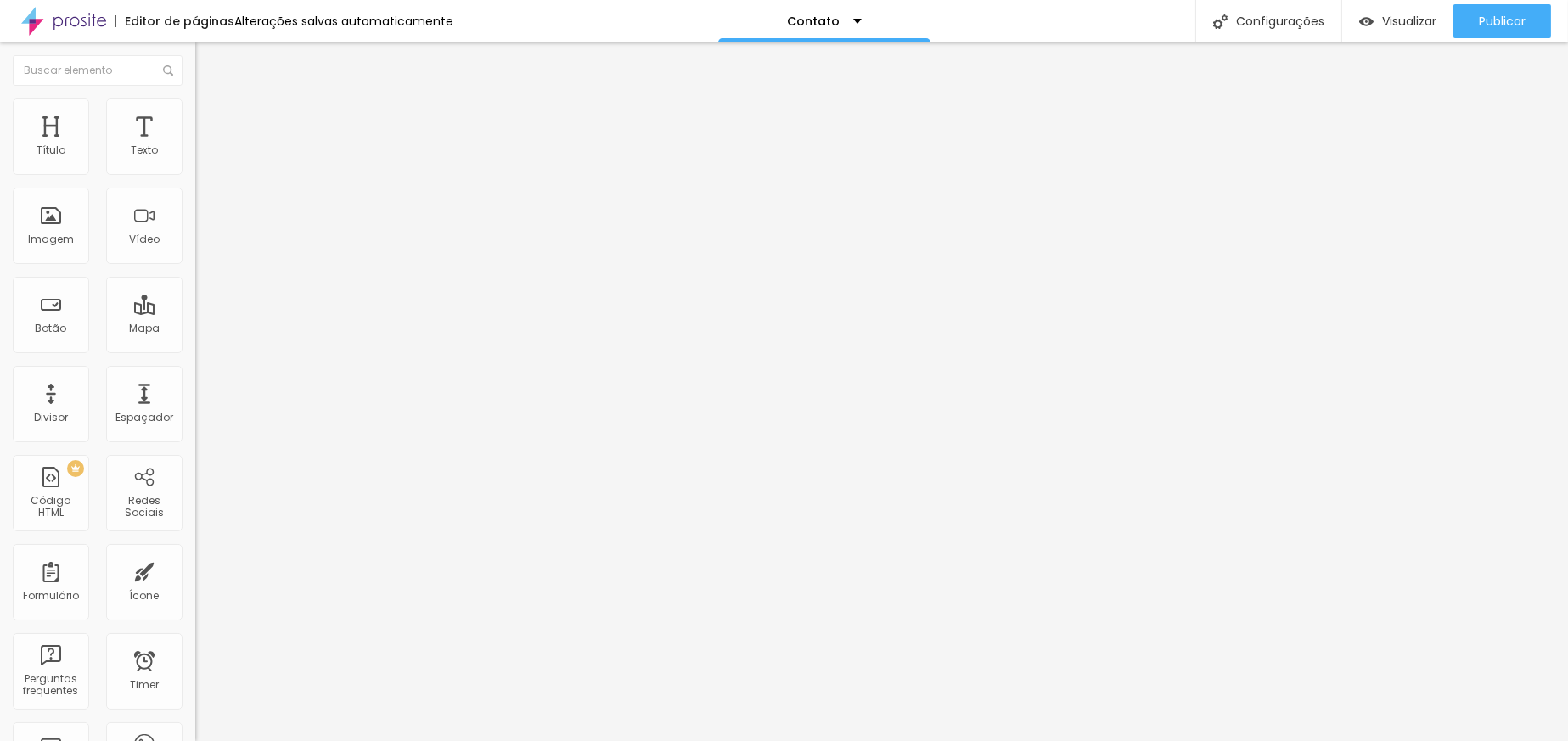
drag, startPoint x: 586, startPoint y: 196, endPoint x: 459, endPoint y: 185, distance: 127.5
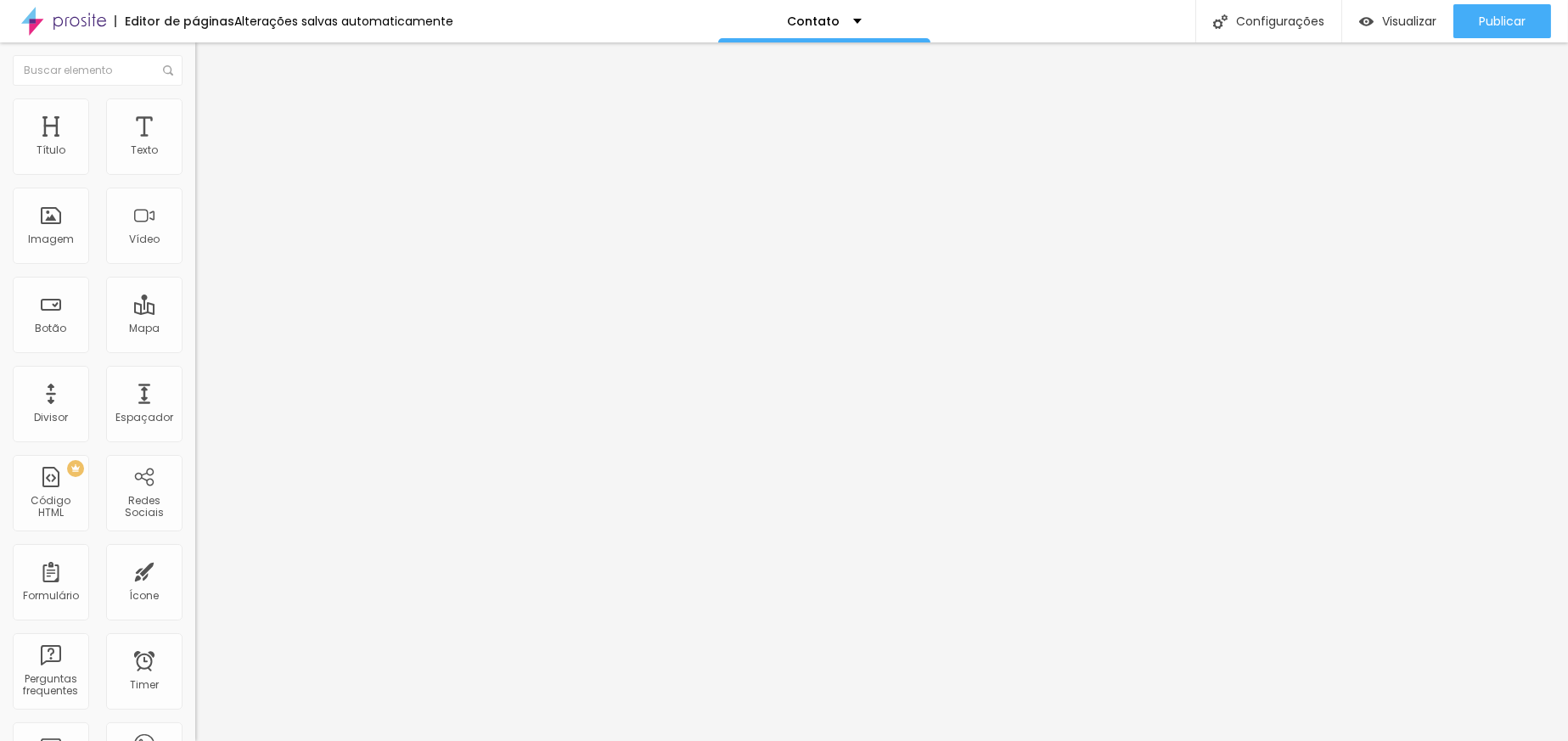
click at [1508, 17] on span "Publicar" at bounding box center [1501, 21] width 47 height 14
click at [1404, 16] on span "Visualizar" at bounding box center [1393, 21] width 54 height 14
click at [196, 146] on img at bounding box center [200, 141] width 10 height 10
drag, startPoint x: 863, startPoint y: 184, endPoint x: 990, endPoint y: 197, distance: 127.7
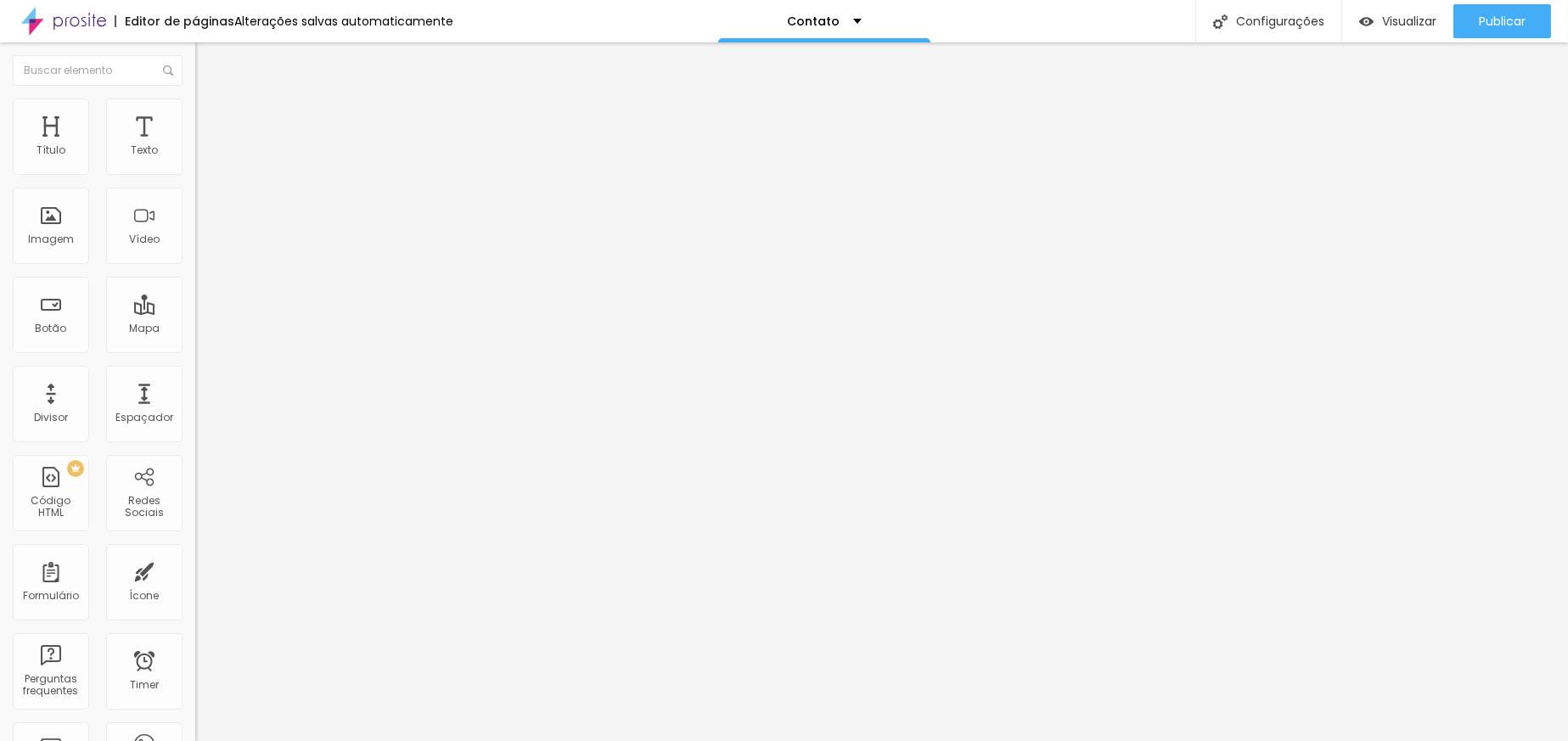
drag, startPoint x: 862, startPoint y: 180, endPoint x: 949, endPoint y: 182, distance: 87.0
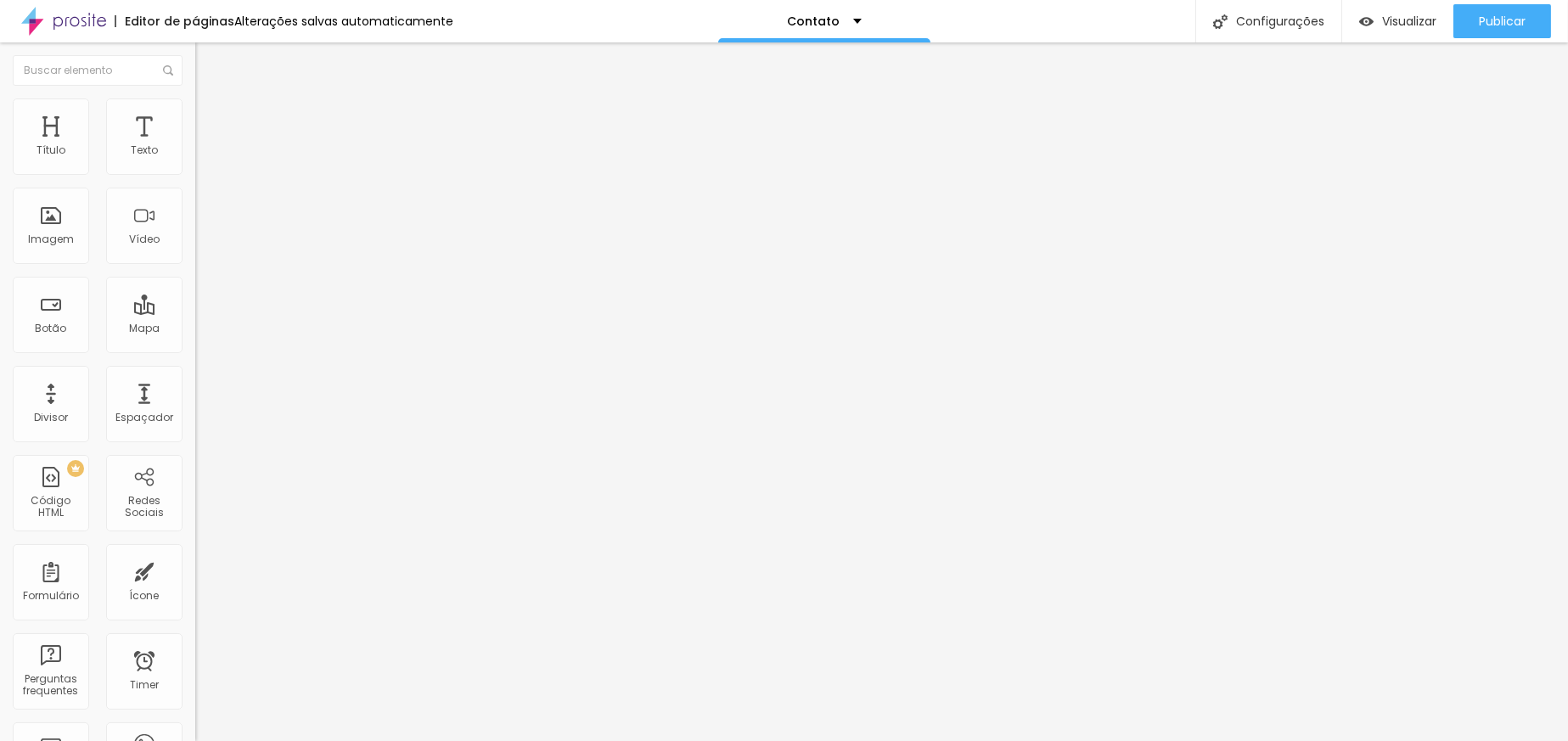
click at [1488, 40] on div "Publicar alterações Clique para publicar as ultimas alterações reaizadas Visual…" at bounding box center [1456, 95] width 187 height 114
click at [1478, 27] on span "Publicar" at bounding box center [1501, 21] width 47 height 14
click at [196, 148] on div "304 caracteres < div style = "position: relative; width: 100%; height: 120vh; o…" at bounding box center [293, 136] width 196 height 22
click at [196, 146] on img at bounding box center [200, 141] width 10 height 10
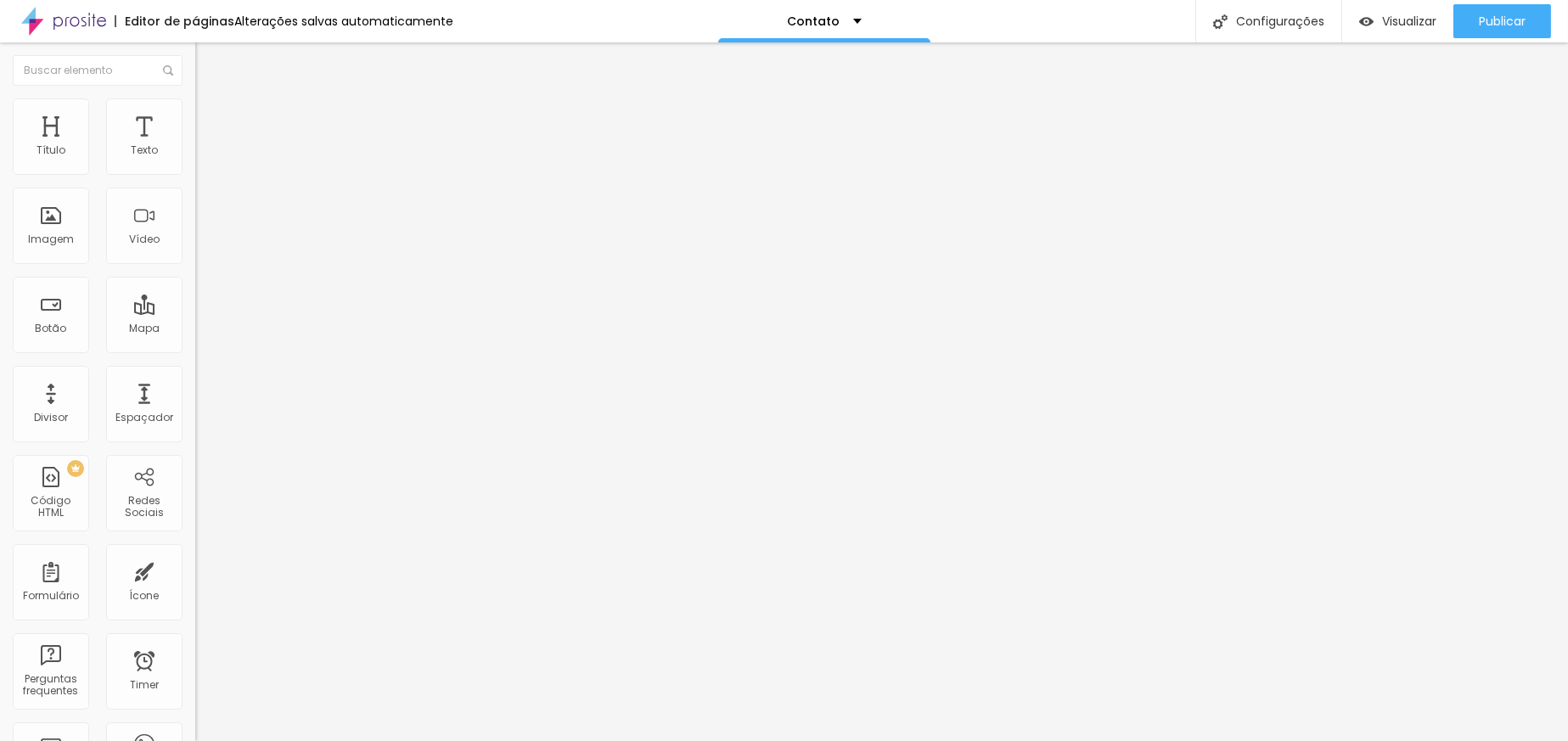
click at [1493, 31] on div "Publicar" at bounding box center [1501, 21] width 47 height 34
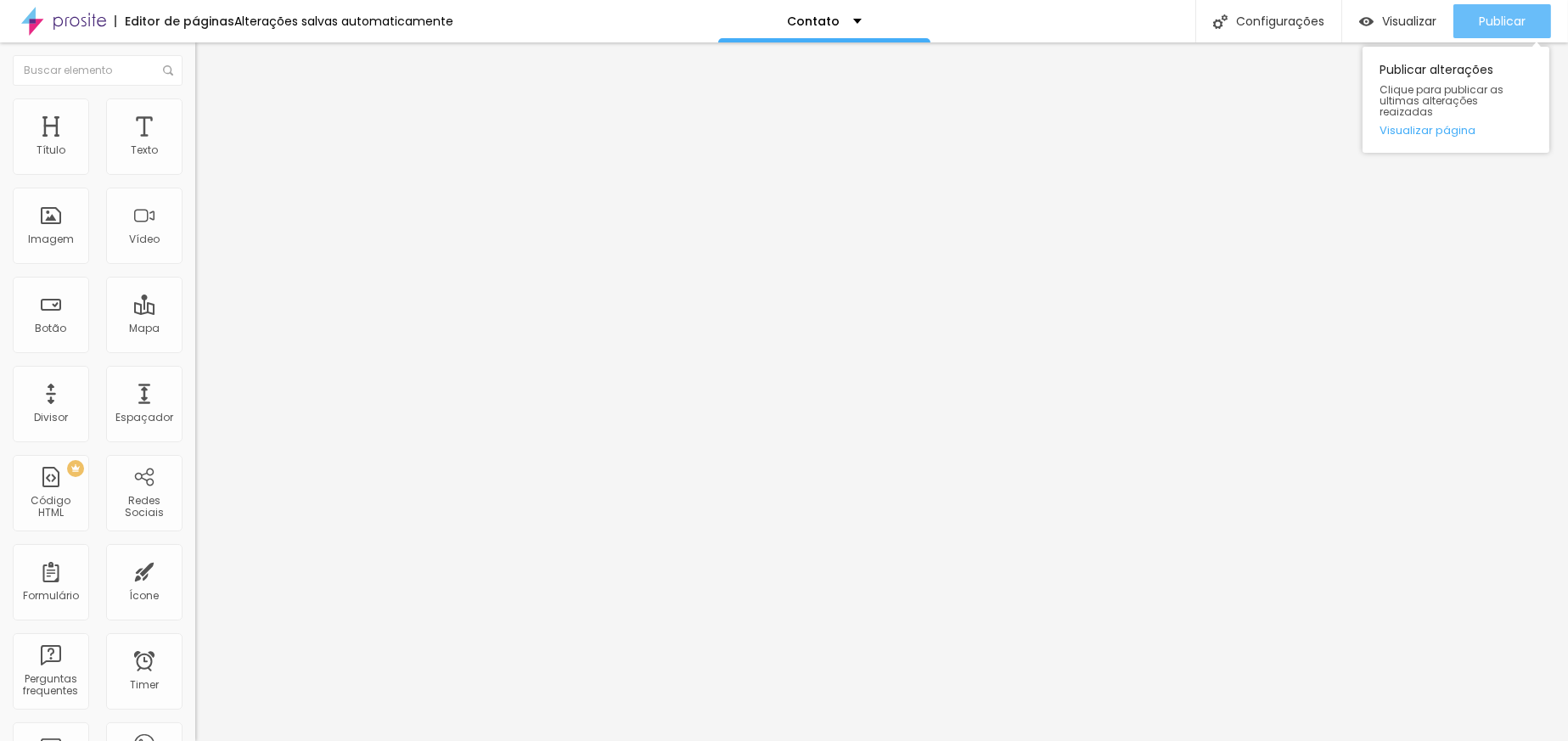
click at [1468, 12] on button "Publicar" at bounding box center [1502, 21] width 98 height 34
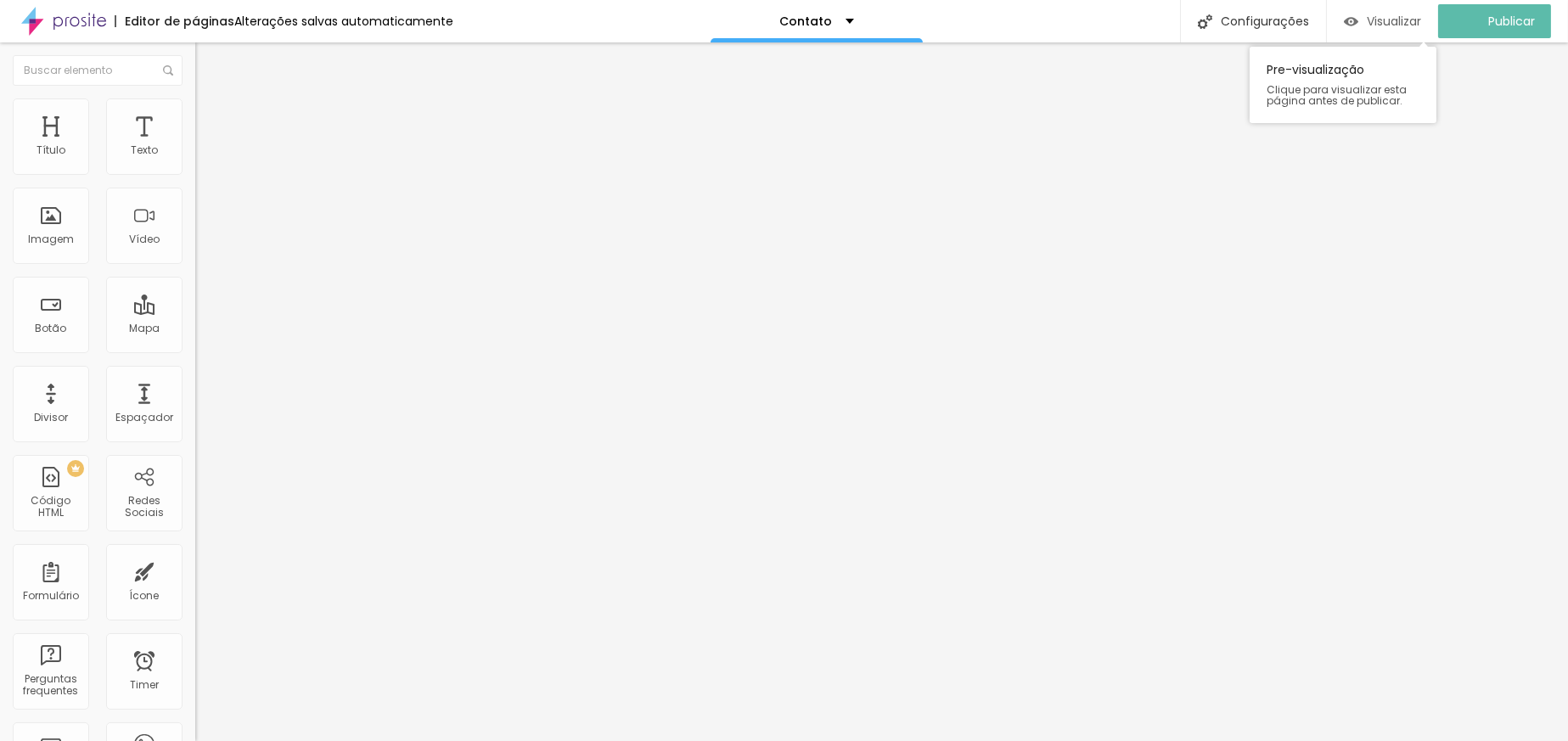
click at [1403, 23] on span "Visualizar" at bounding box center [1393, 21] width 54 height 14
click at [196, 146] on img at bounding box center [200, 141] width 10 height 10
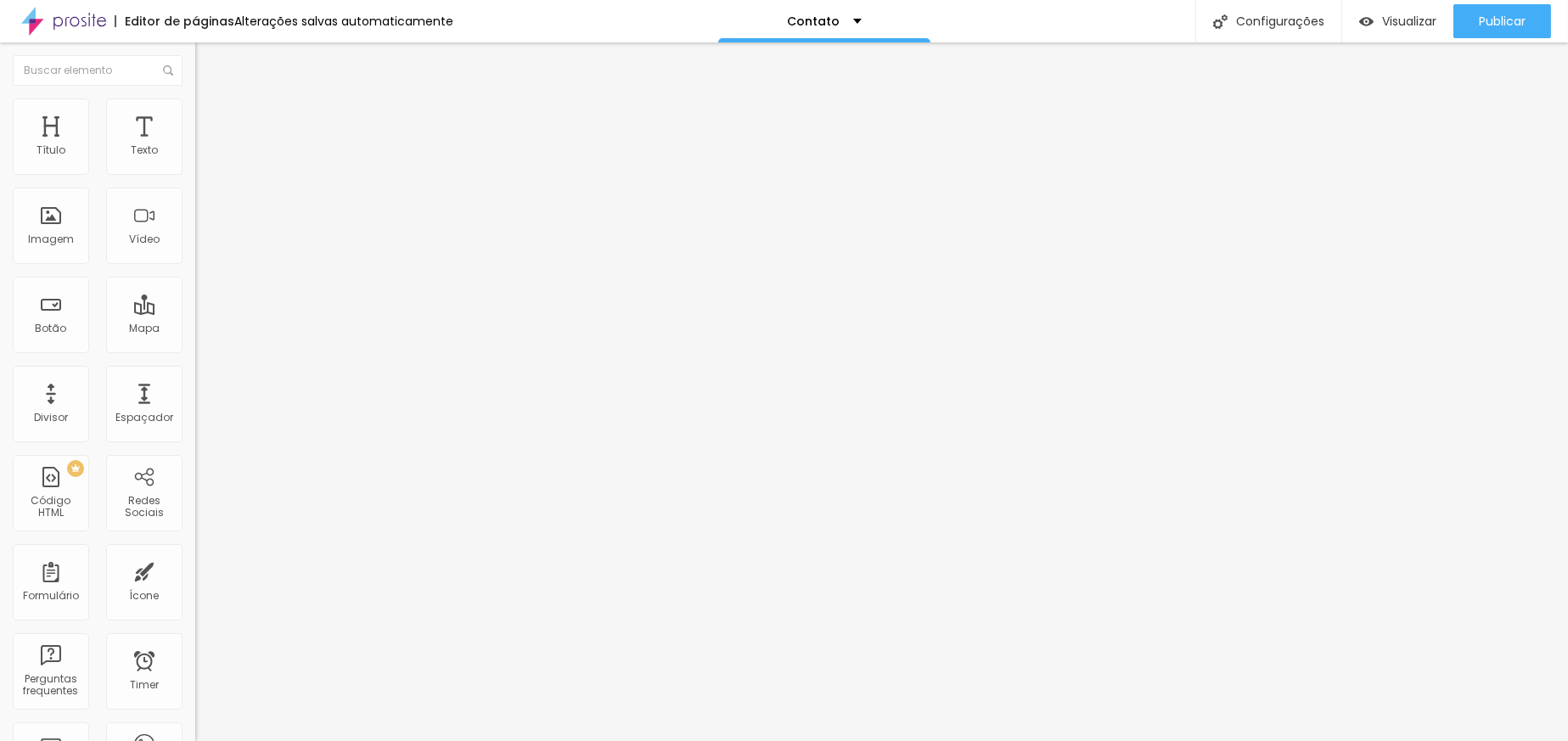
click at [1516, 22] on span "Publicar" at bounding box center [1501, 21] width 47 height 14
click at [1527, 17] on button "Publicar" at bounding box center [1502, 21] width 98 height 34
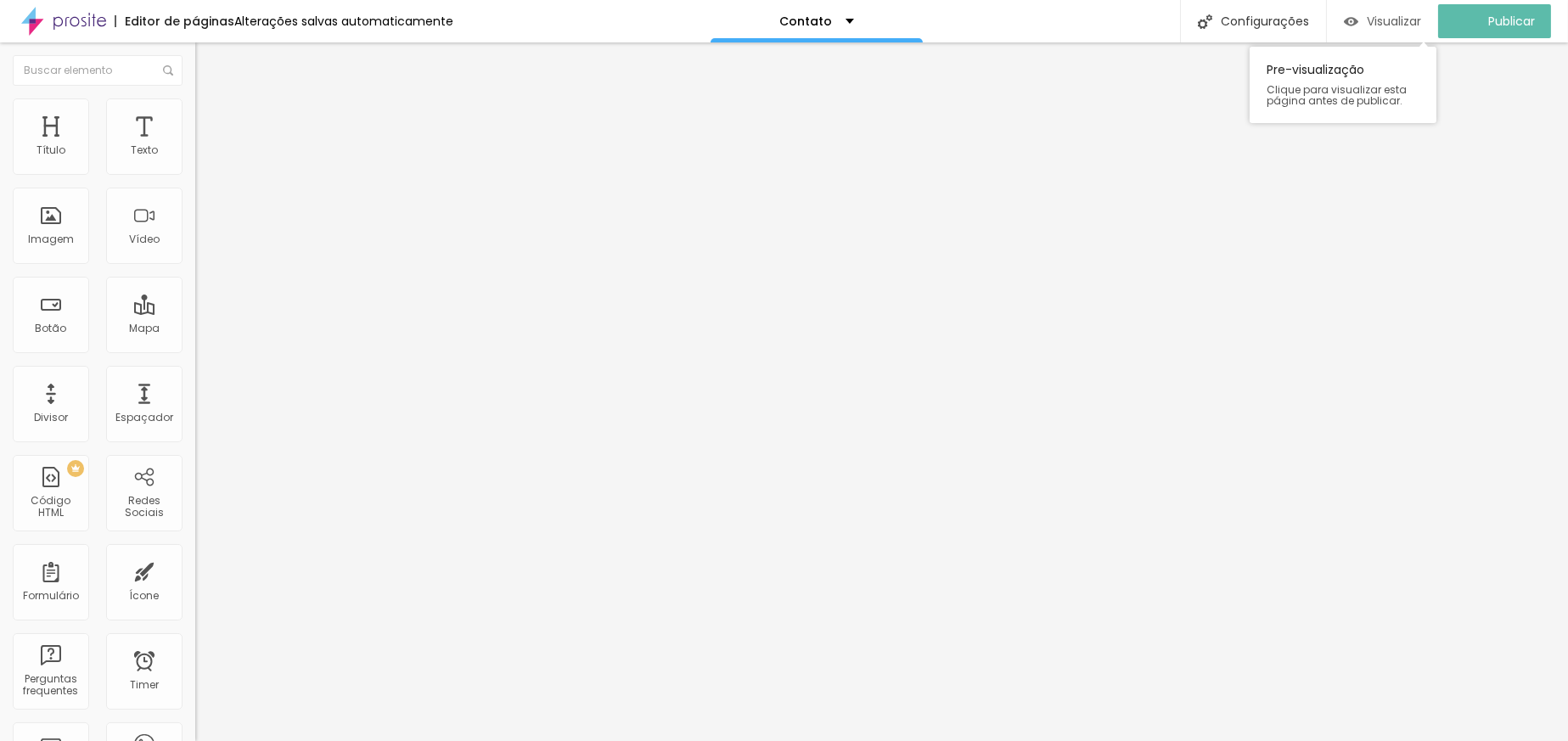
click at [1419, 23] on span "Visualizar" at bounding box center [1393, 21] width 54 height 14
click at [196, 146] on img at bounding box center [200, 141] width 10 height 10
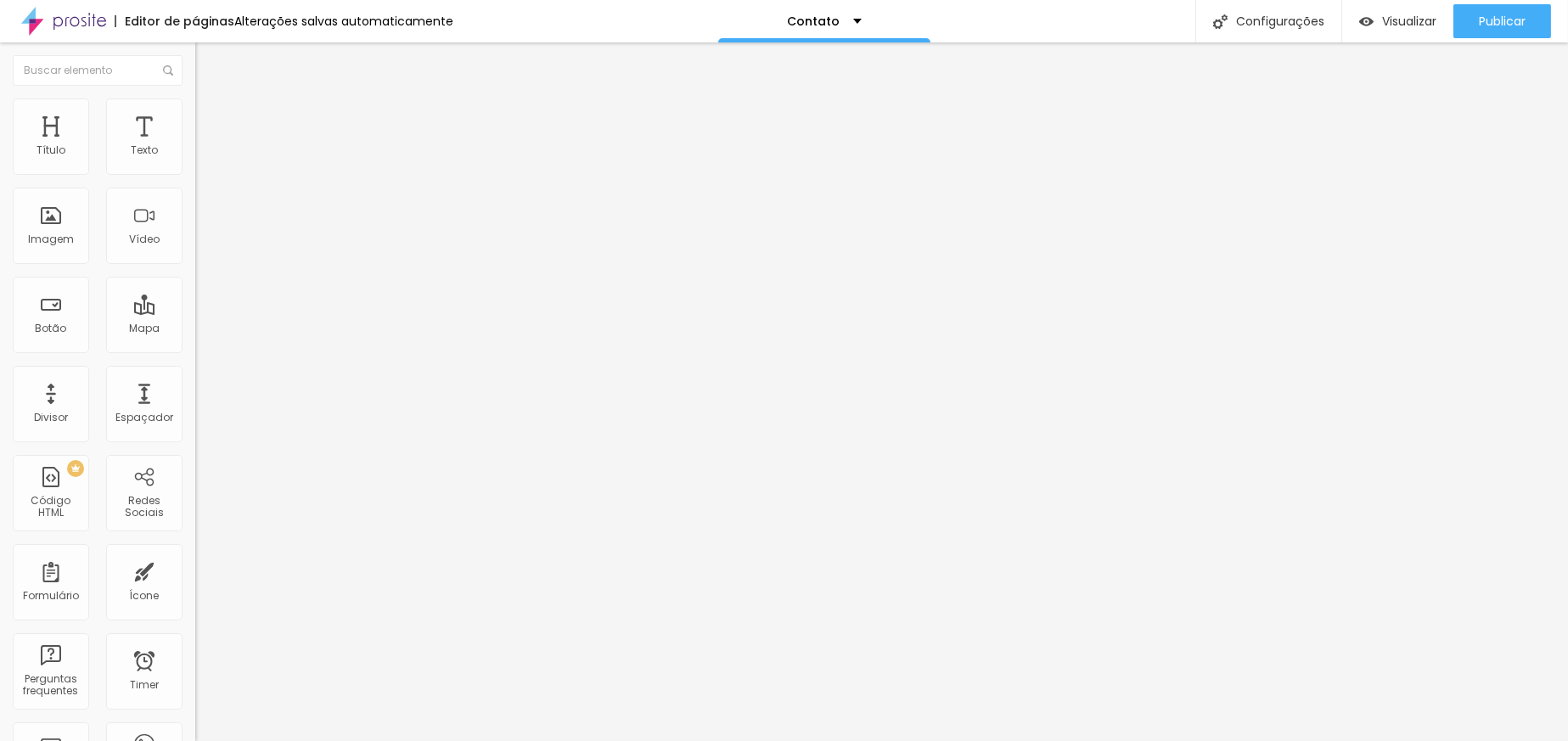
click at [1520, 18] on span "Publicar" at bounding box center [1501, 21] width 47 height 14
click at [1427, 16] on span "Visualizar" at bounding box center [1409, 21] width 54 height 14
click at [196, 148] on div "297 caracteres" at bounding box center [293, 136] width 196 height 22
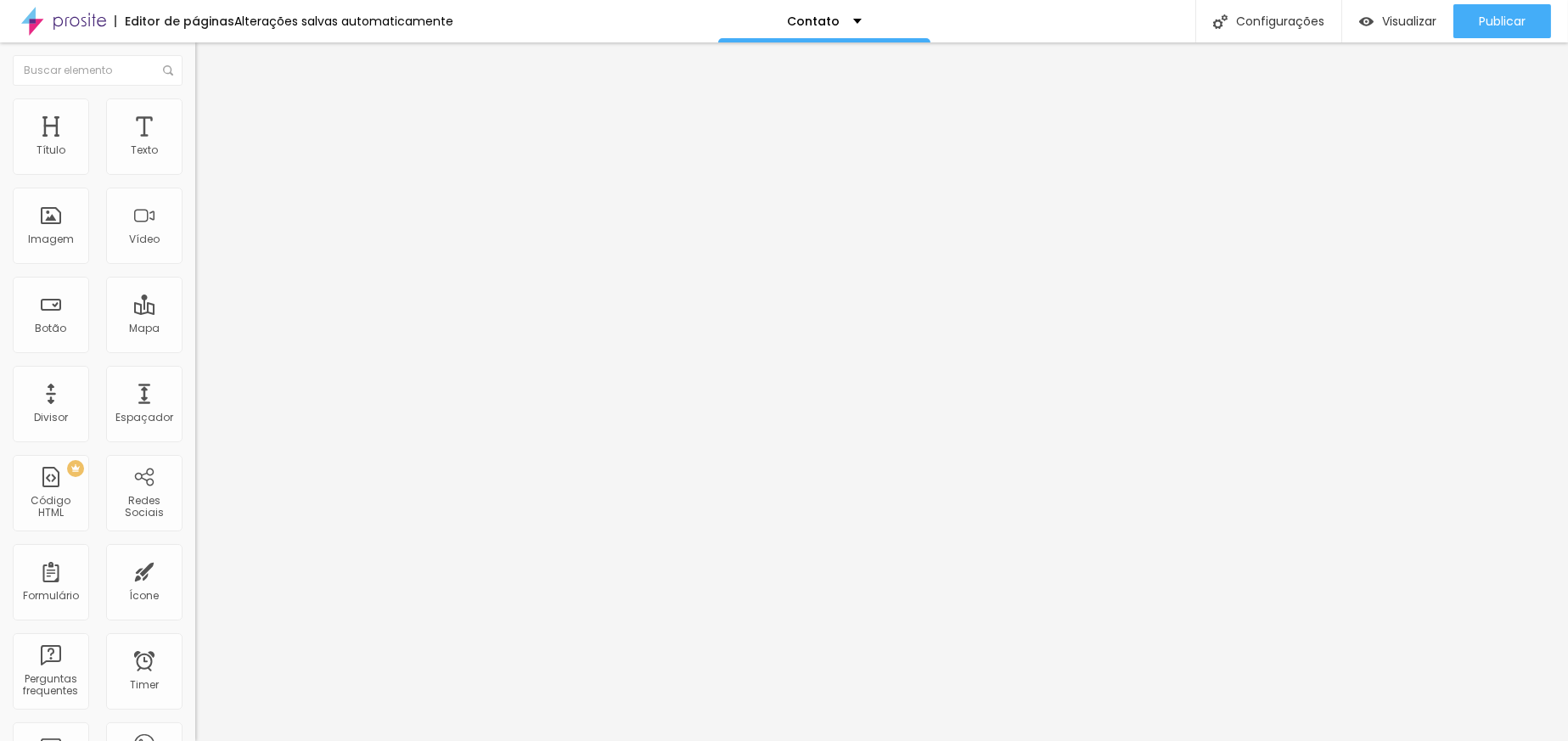
click at [196, 146] on img at bounding box center [200, 141] width 10 height 10
click at [1521, 17] on span "Publicar" at bounding box center [1501, 21] width 47 height 14
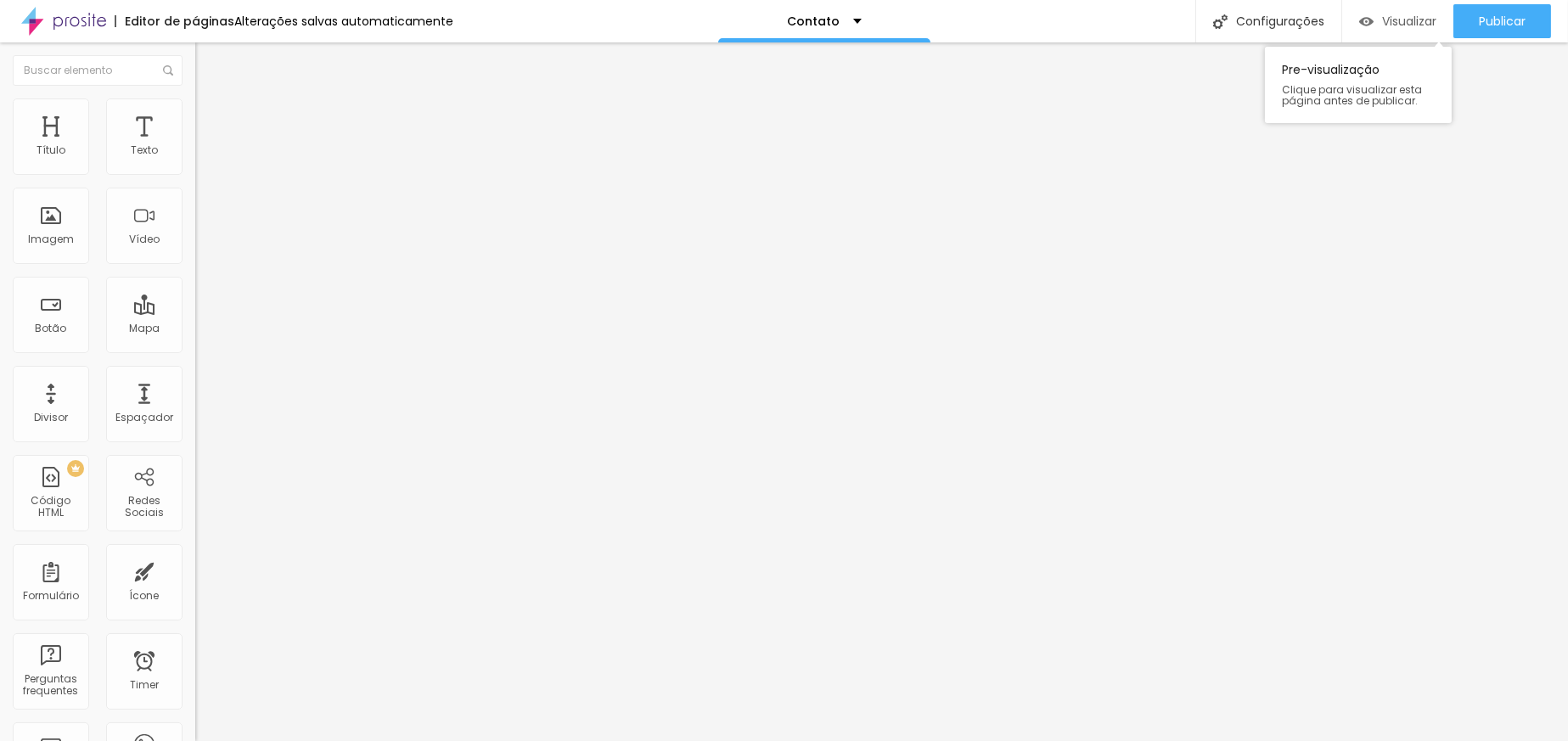
click at [1392, 20] on span "Visualizar" at bounding box center [1409, 21] width 54 height 14
click at [196, 146] on img at bounding box center [200, 141] width 10 height 10
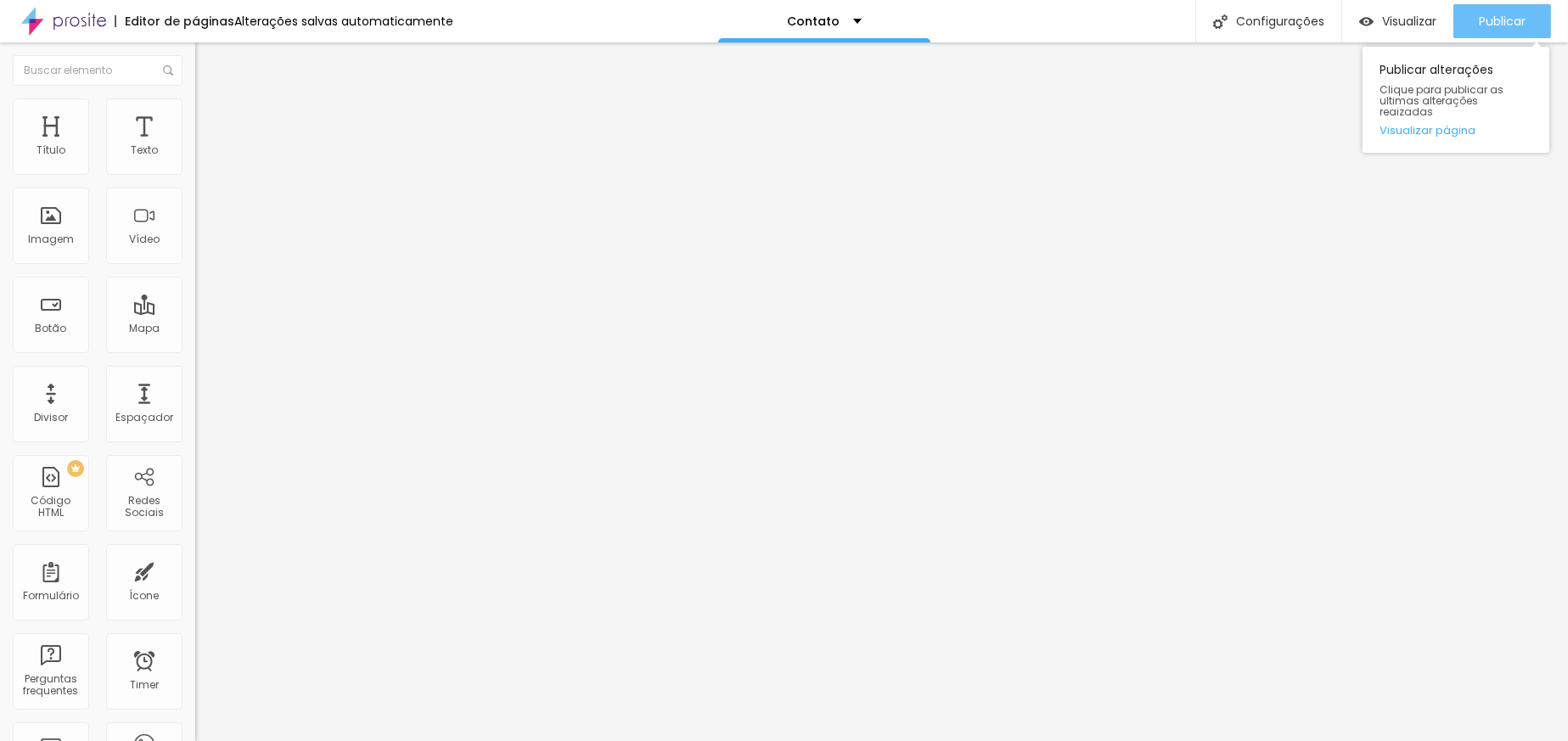
click at [1510, 12] on div "Publicar" at bounding box center [1501, 21] width 47 height 34
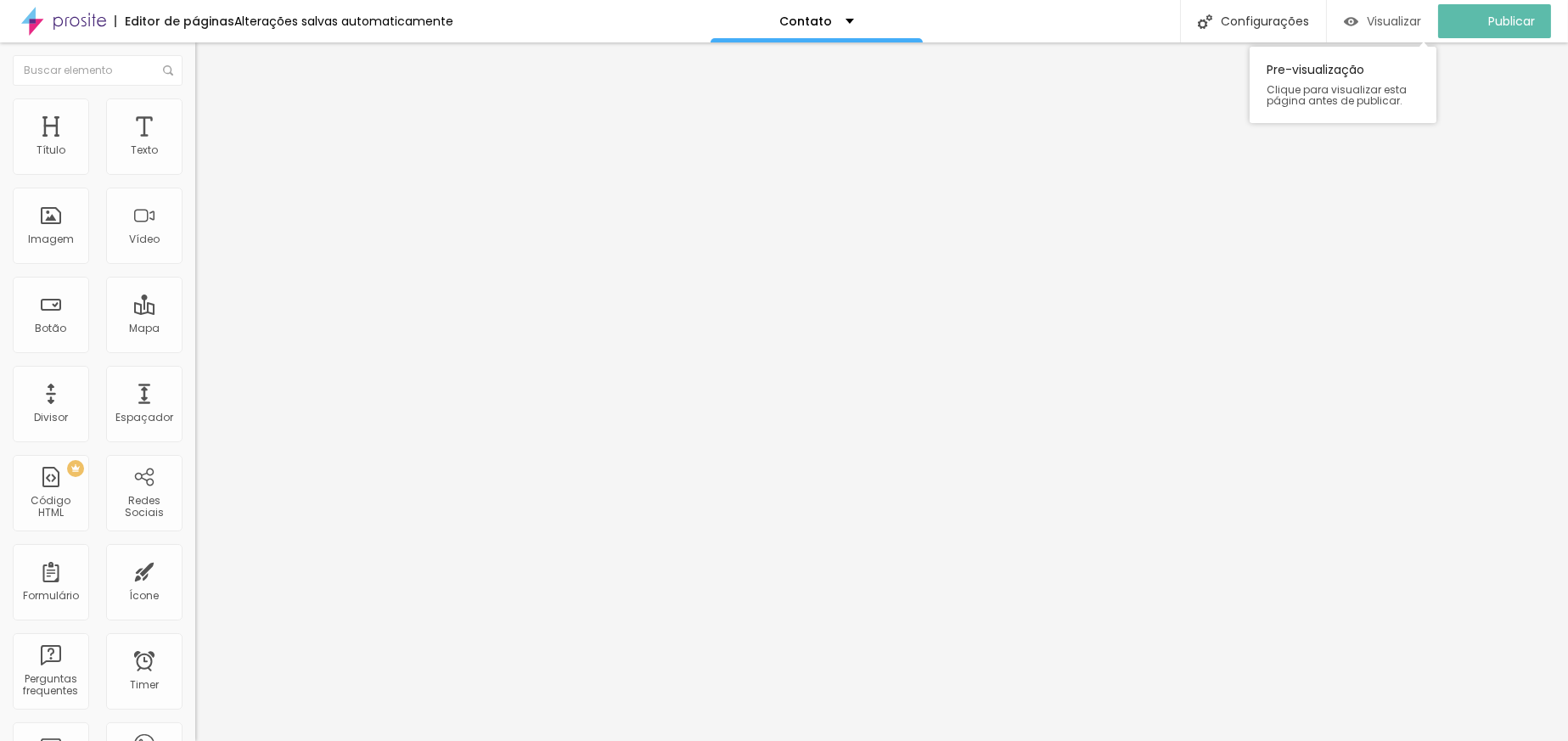
click at [1419, 20] on span "Visualizar" at bounding box center [1393, 21] width 54 height 14
click at [196, 148] on div "299 caracteres" at bounding box center [293, 136] width 196 height 22
drag, startPoint x: 173, startPoint y: 172, endPoint x: 163, endPoint y: 185, distance: 16.4
click at [196, 148] on div "299 caracteres" at bounding box center [293, 136] width 196 height 22
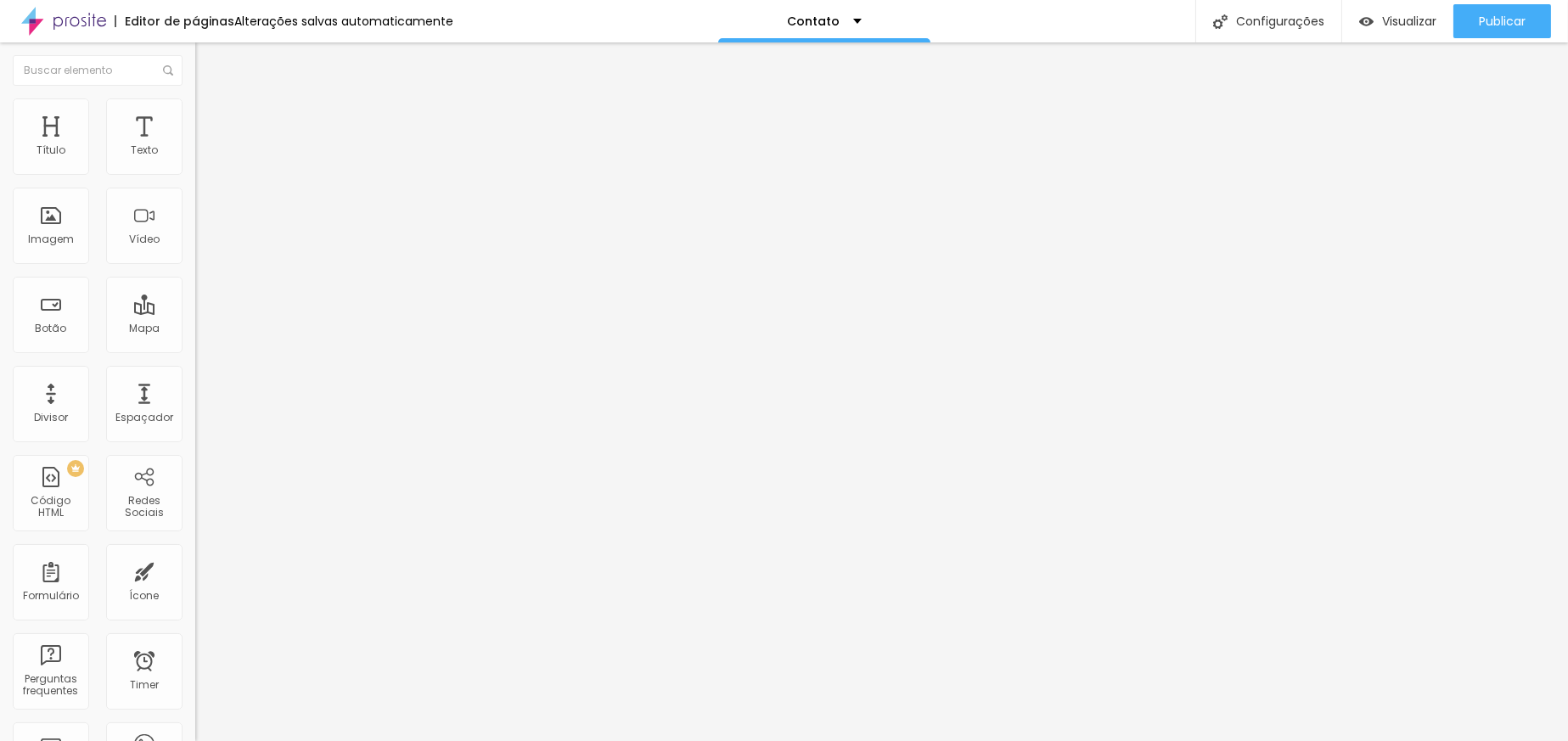
click at [196, 146] on img at bounding box center [200, 141] width 10 height 10
drag, startPoint x: 917, startPoint y: 183, endPoint x: 979, endPoint y: 183, distance: 62.0
